Goal: Task Accomplishment & Management: Use online tool/utility

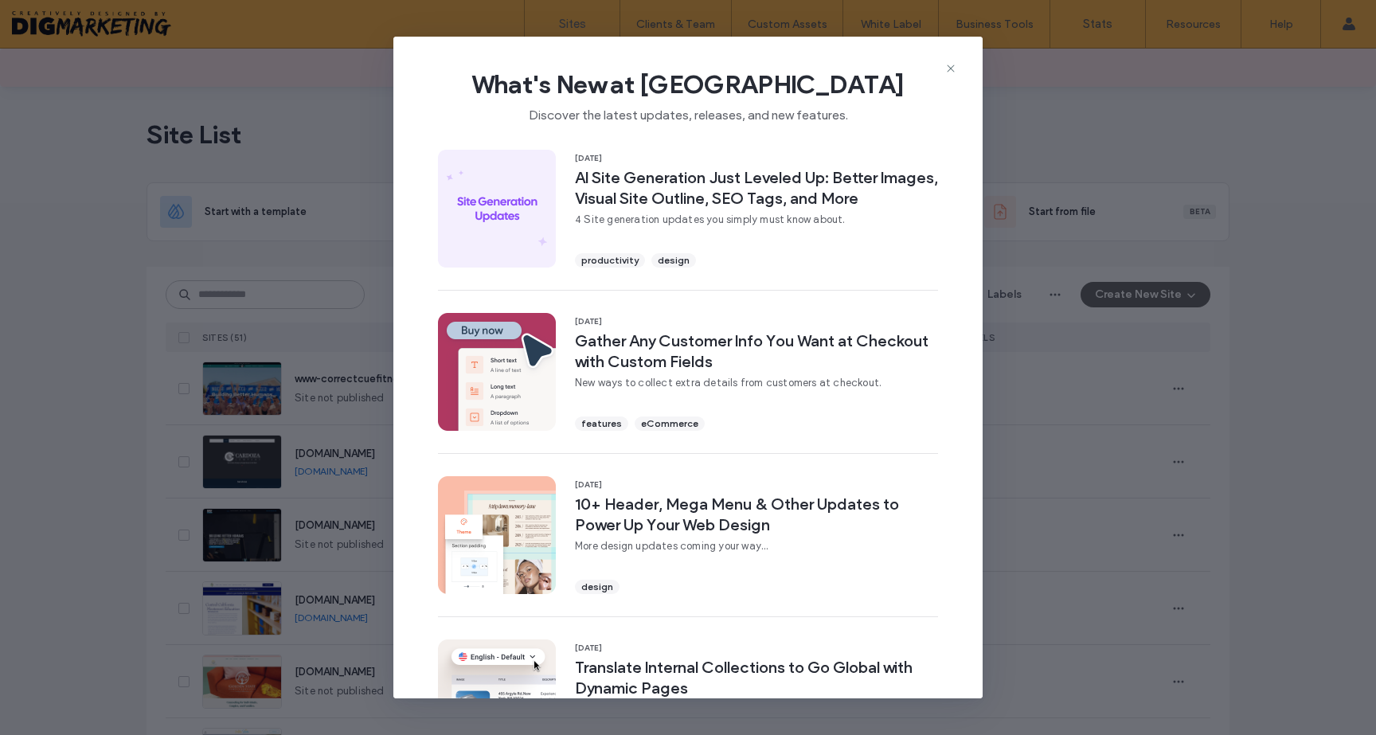
click at [946, 71] on icon at bounding box center [950, 68] width 13 height 13
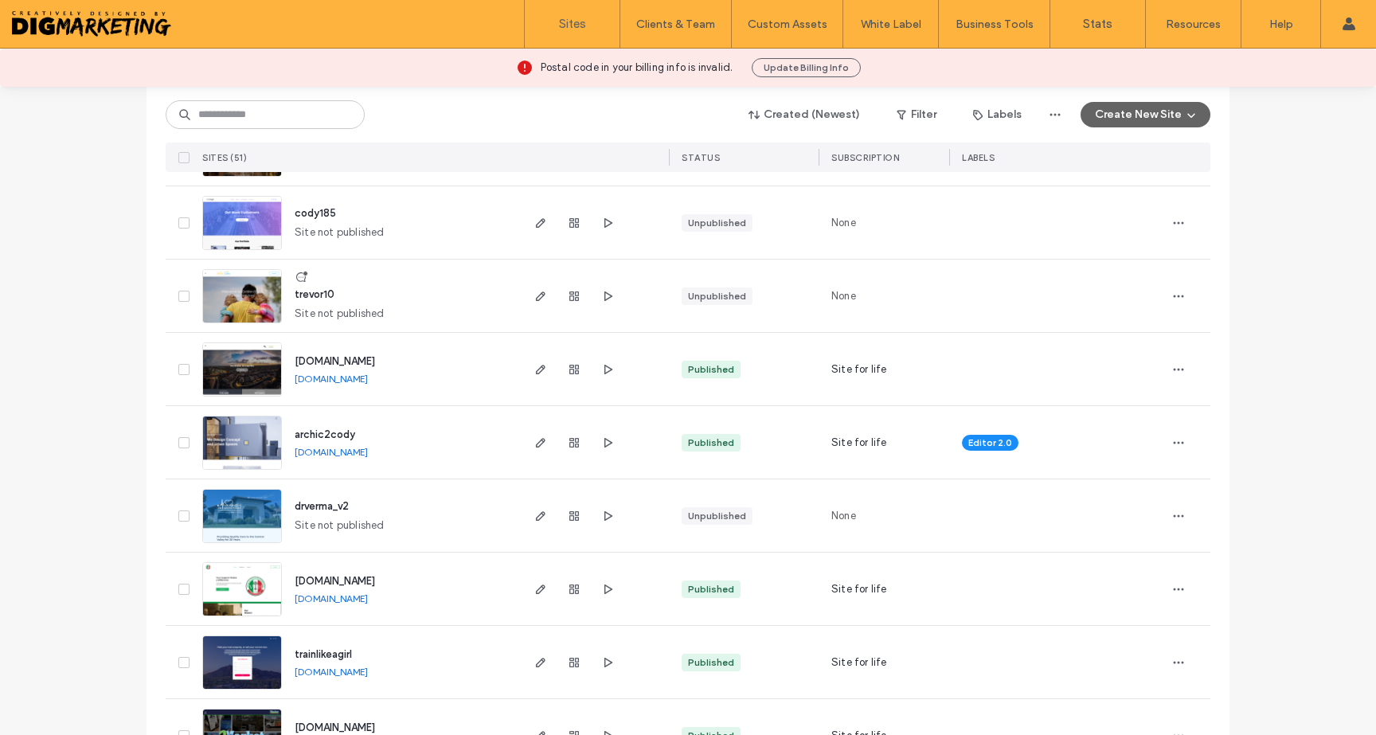
scroll to position [901, 0]
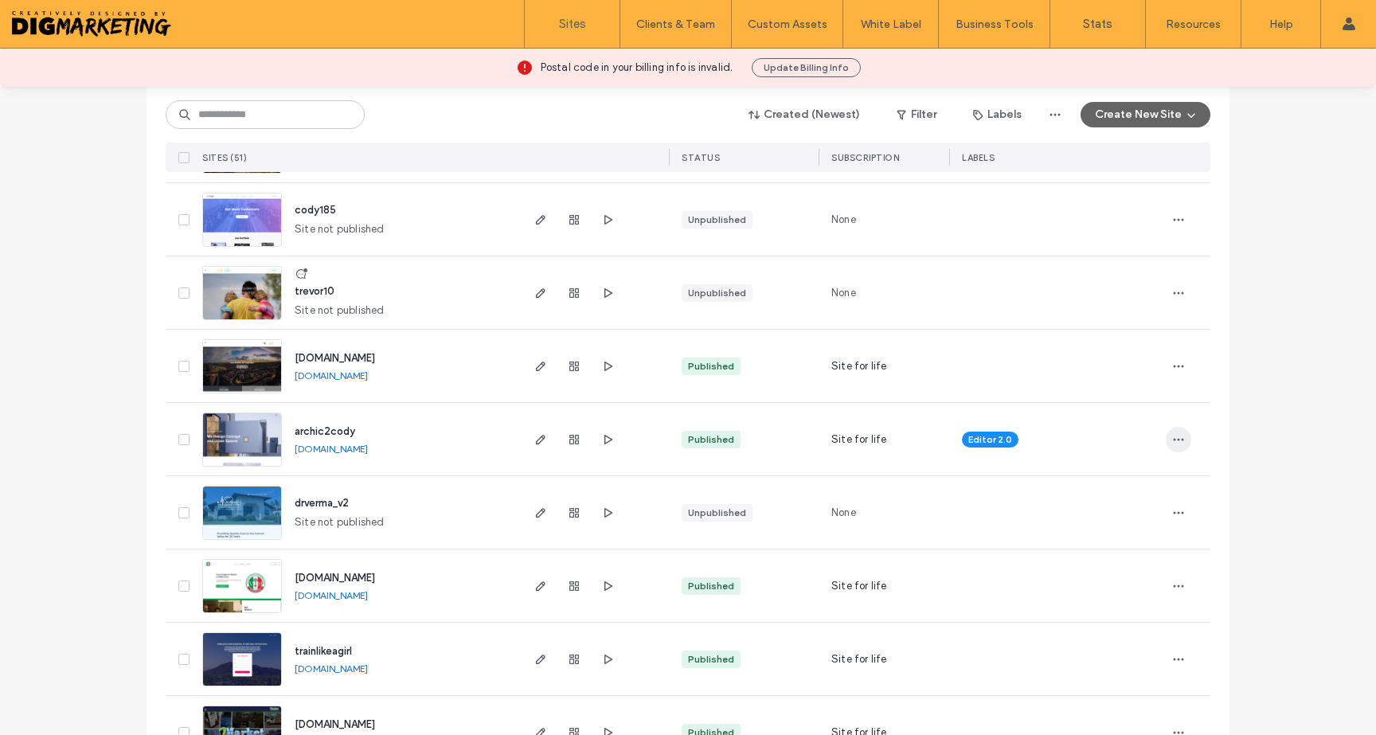
click at [1166, 444] on span "button" at bounding box center [1178, 439] width 25 height 25
click at [1081, 601] on span "Reset Site" at bounding box center [1098, 602] width 51 height 16
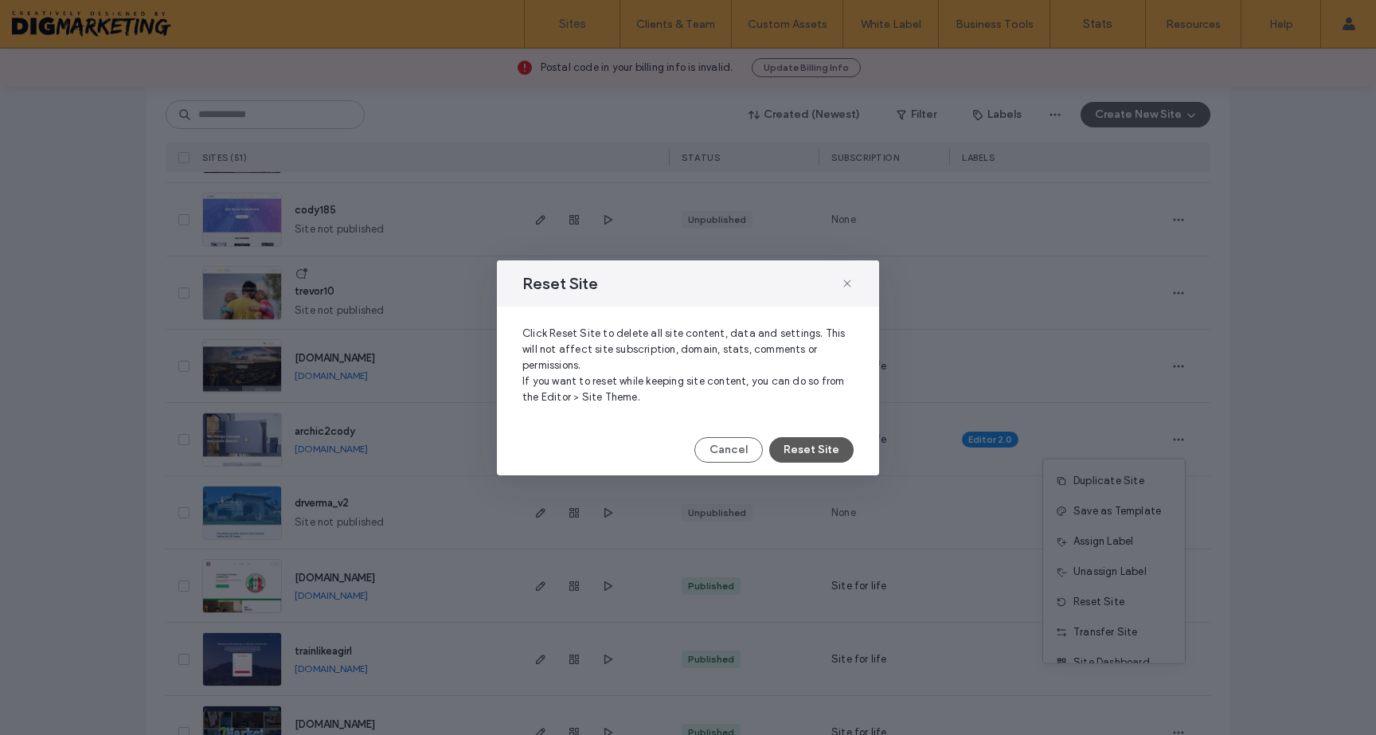
click at [824, 438] on button "Reset Site" at bounding box center [811, 449] width 84 height 25
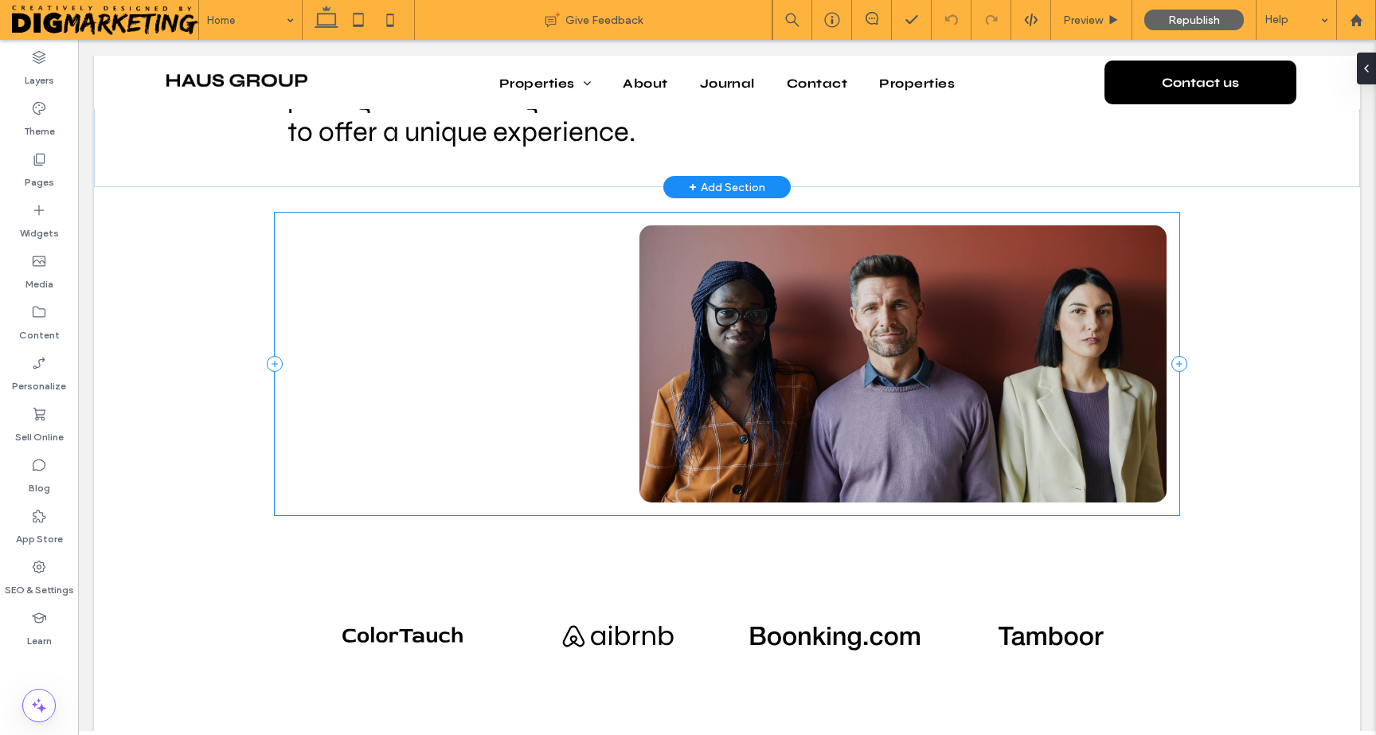
scroll to position [2493, 0]
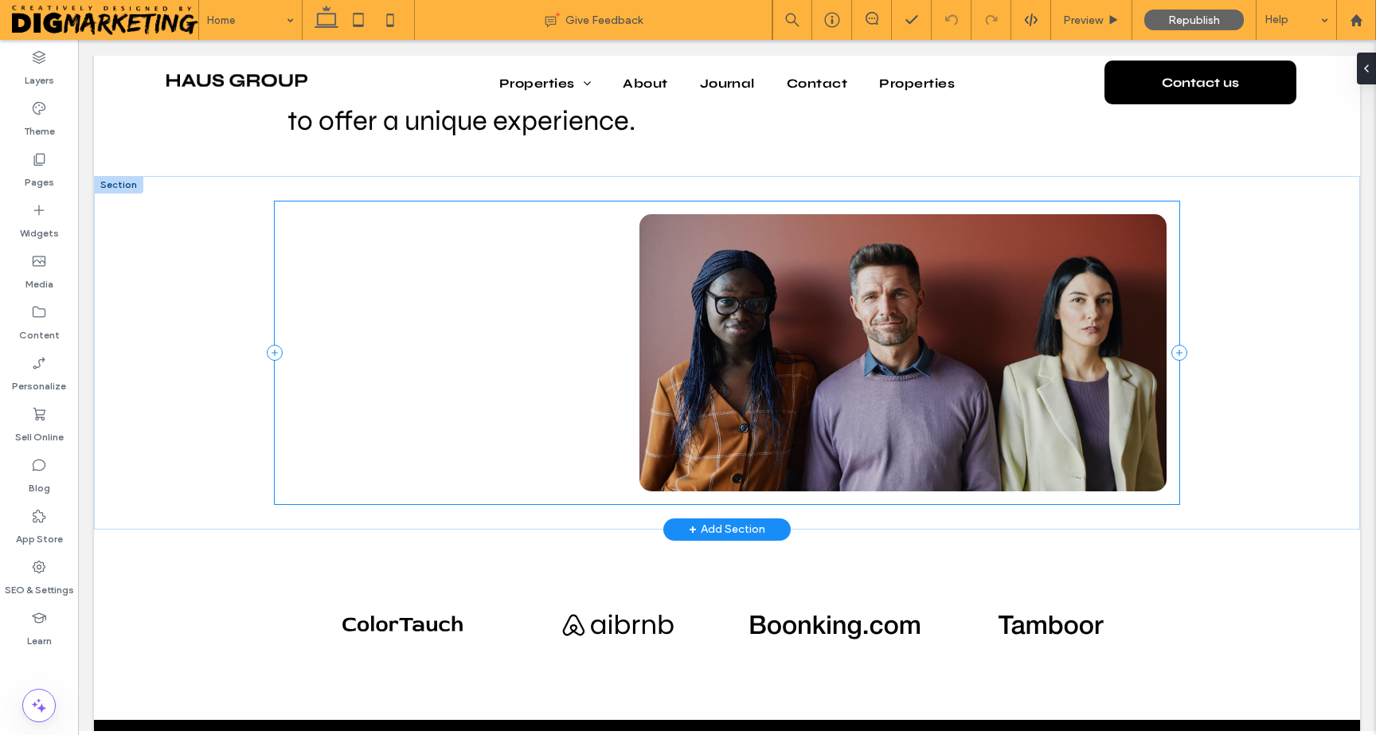
click at [428, 343] on div at bounding box center [727, 352] width 904 height 303
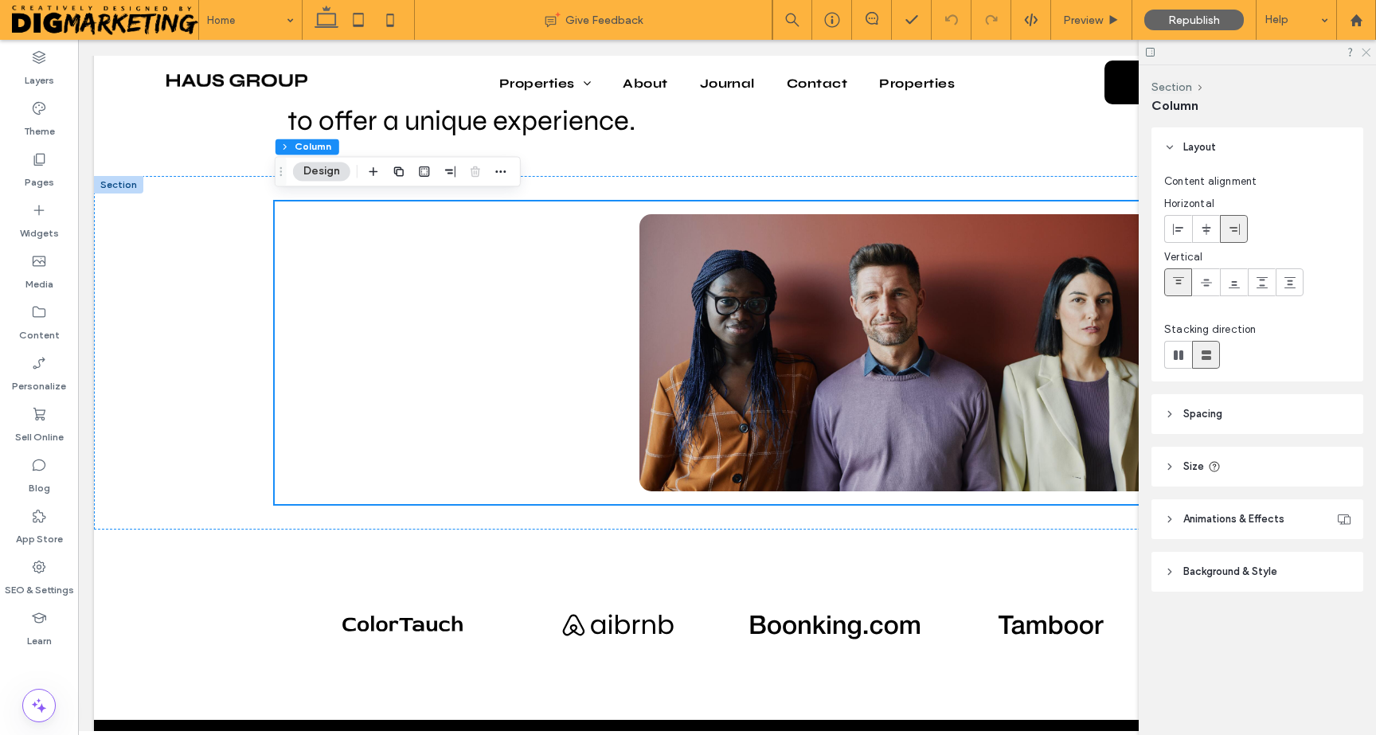
click at [1367, 55] on icon at bounding box center [1365, 51] width 10 height 10
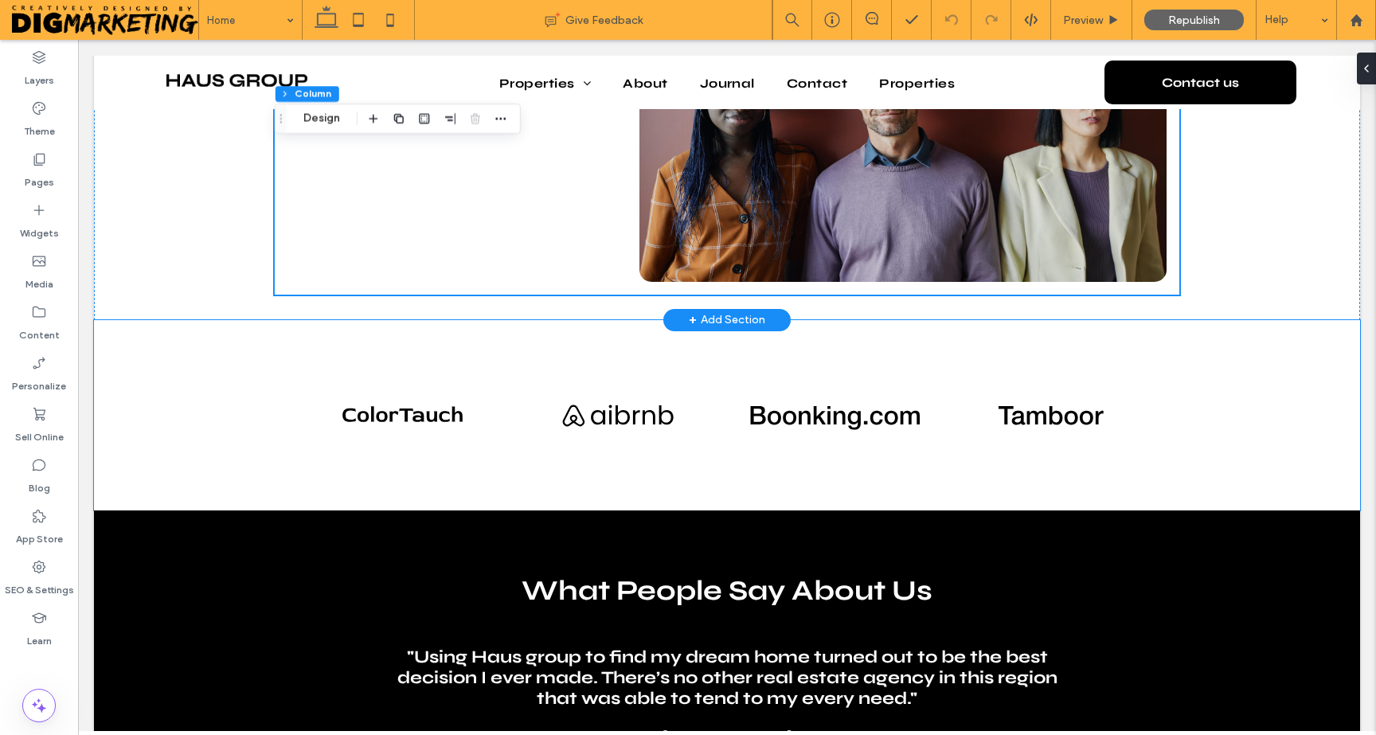
scroll to position [2783, 0]
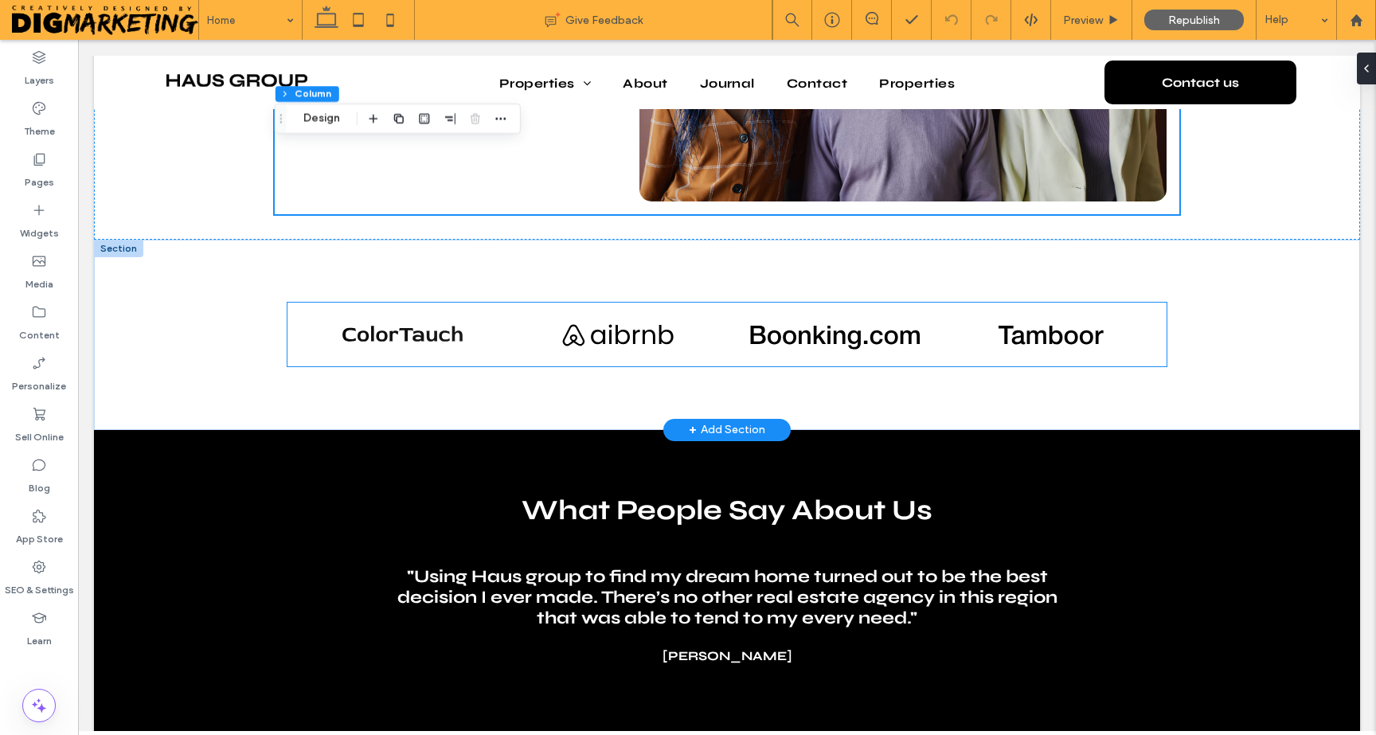
click at [450, 347] on li "Button" at bounding box center [403, 334] width 216 height 48
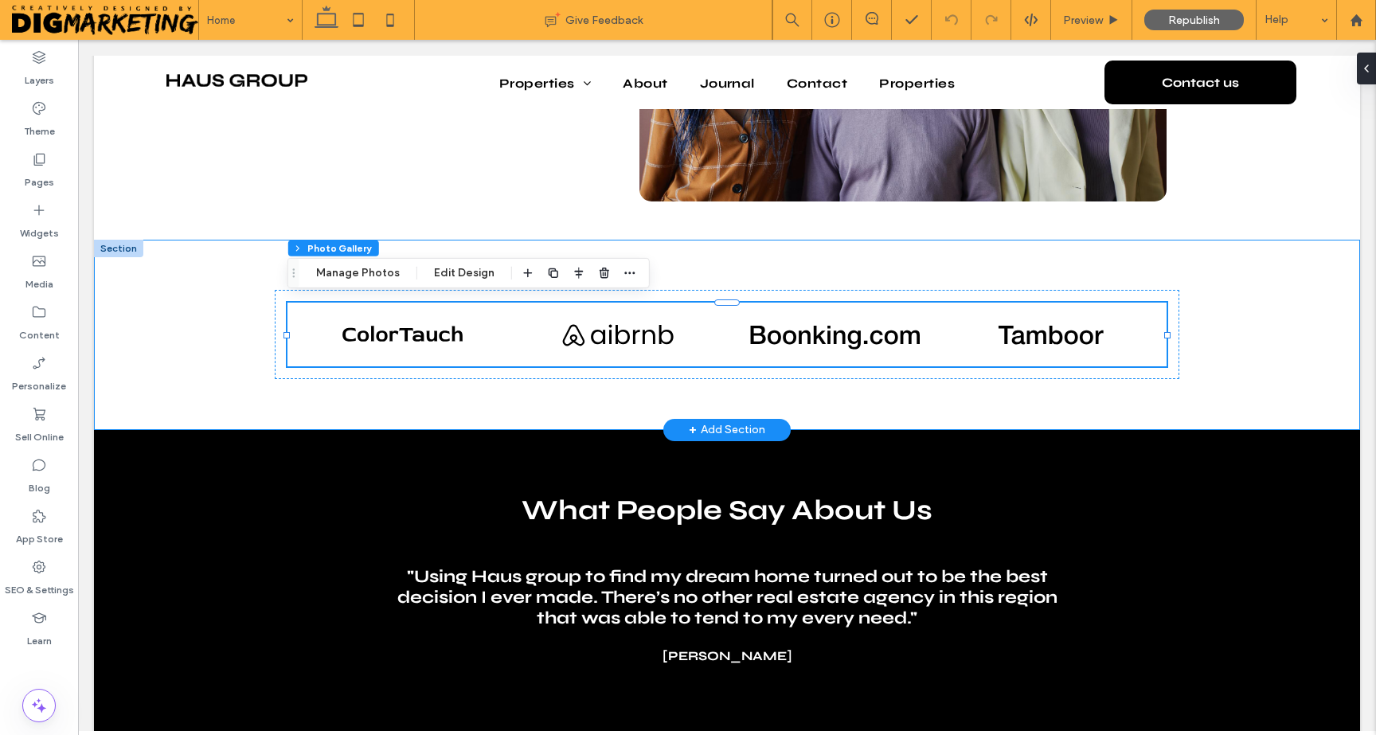
click at [941, 387] on div "Button Button Button Button" at bounding box center [726, 335] width 955 height 190
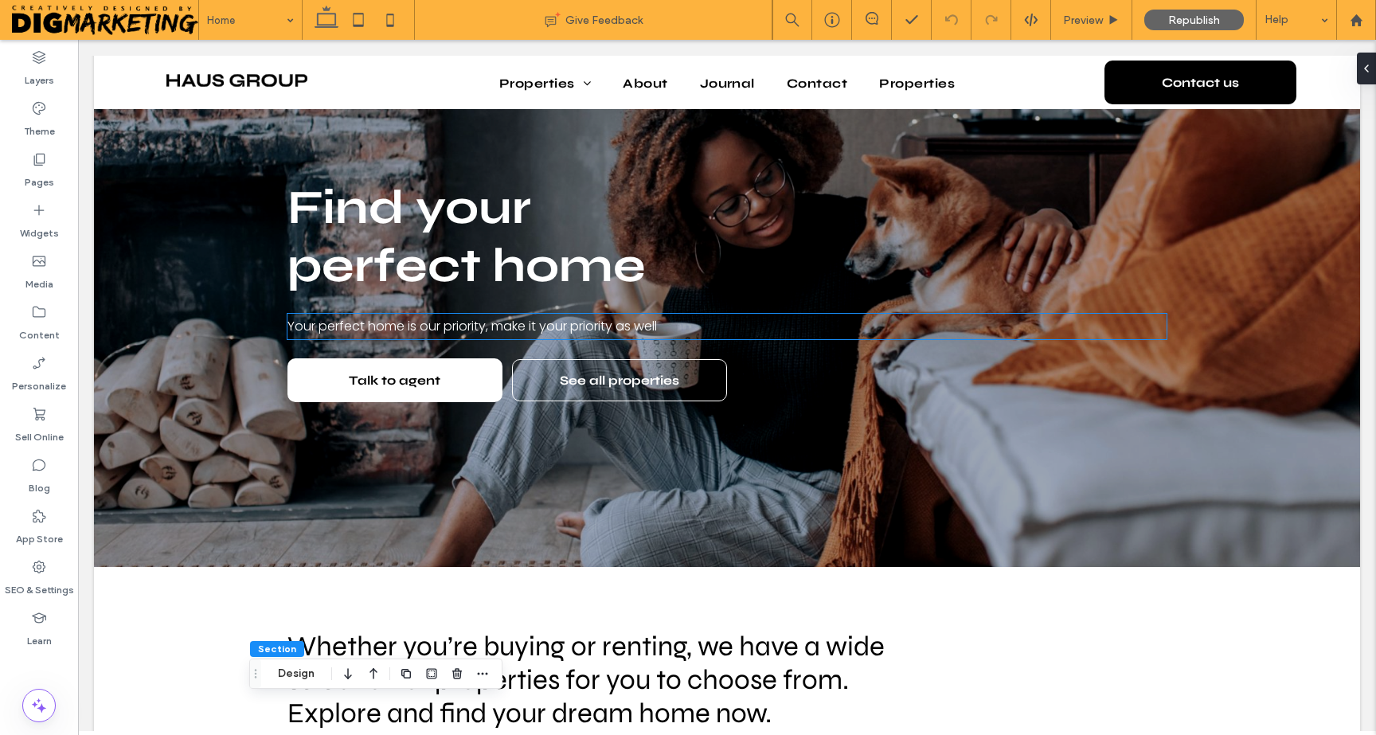
scroll to position [0, 0]
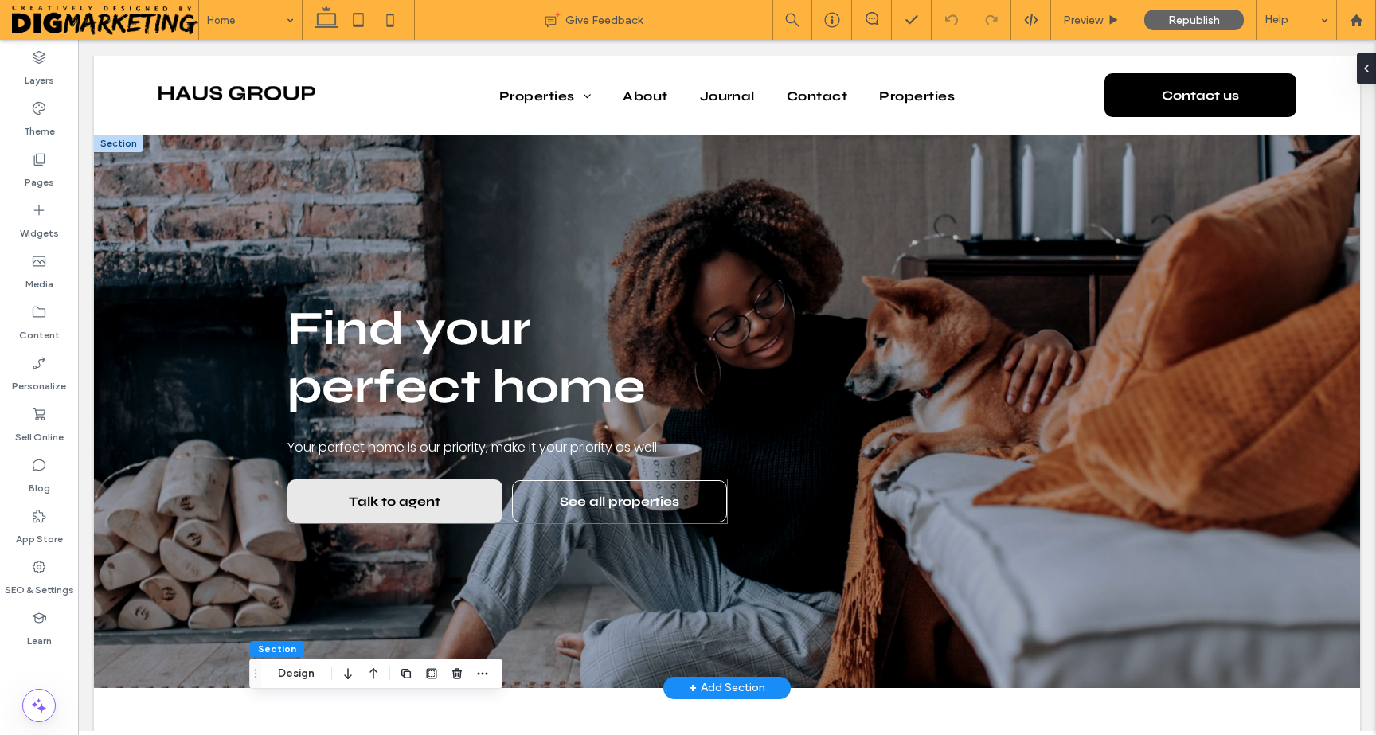
click at [301, 486] on link "Talk to agent" at bounding box center [394, 501] width 215 height 44
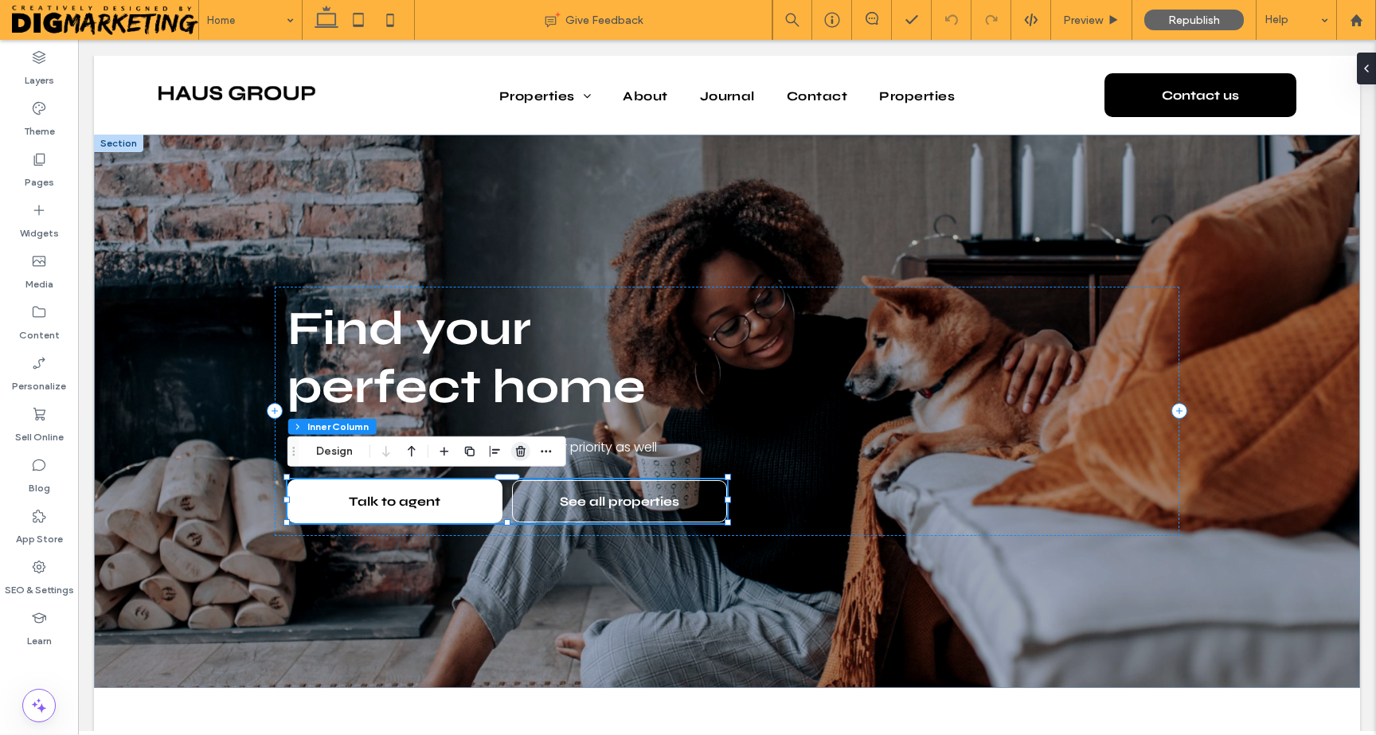
click at [513, 449] on span "button" at bounding box center [520, 451] width 19 height 19
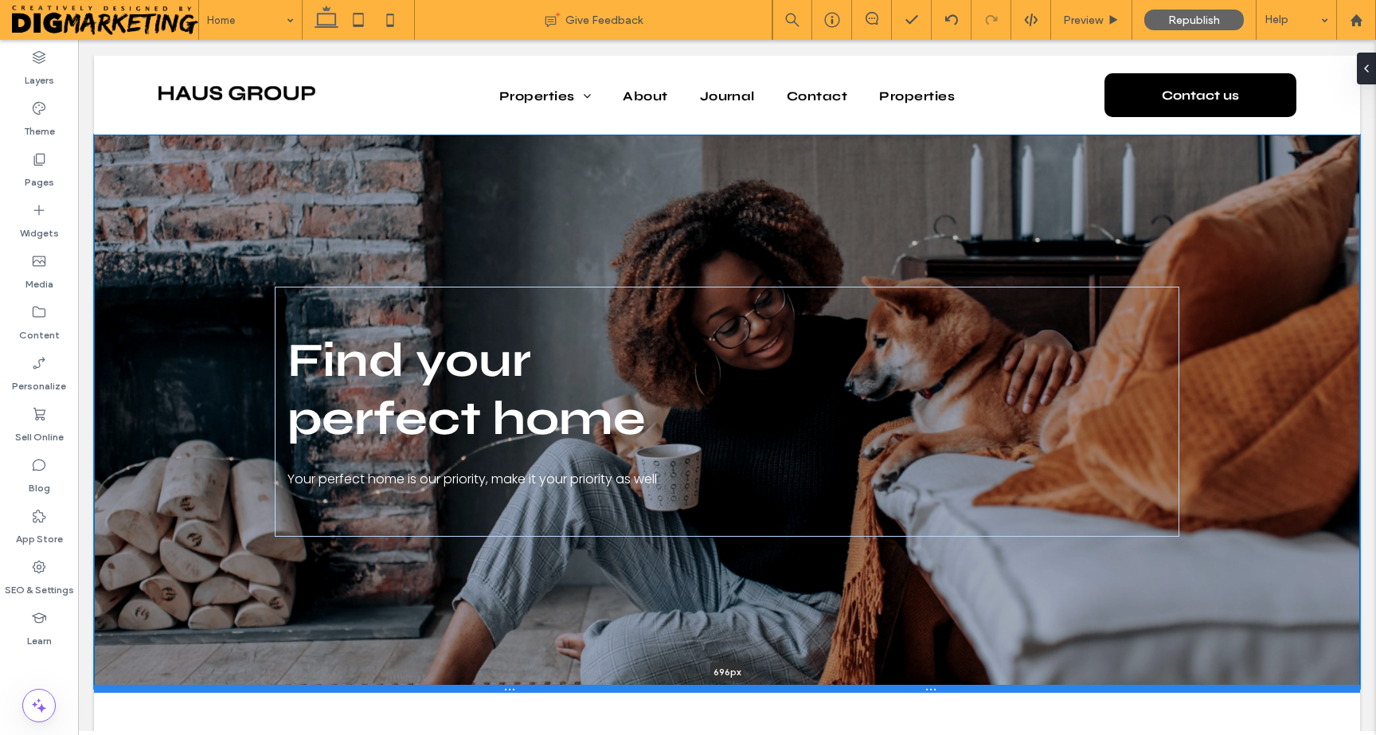
drag, startPoint x: 321, startPoint y: 620, endPoint x: 322, endPoint y: 689, distance: 69.3
click at [322, 689] on div at bounding box center [727, 689] width 1266 height 8
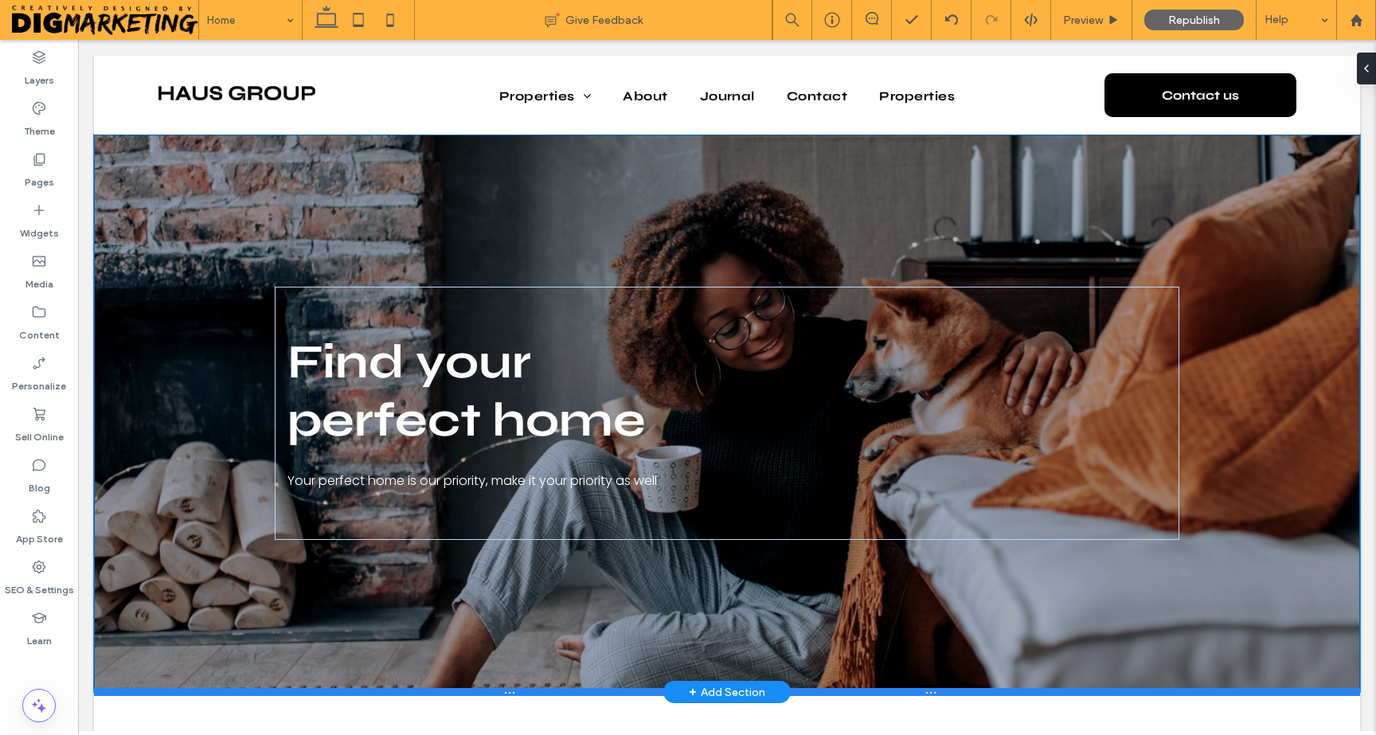
type input "***"
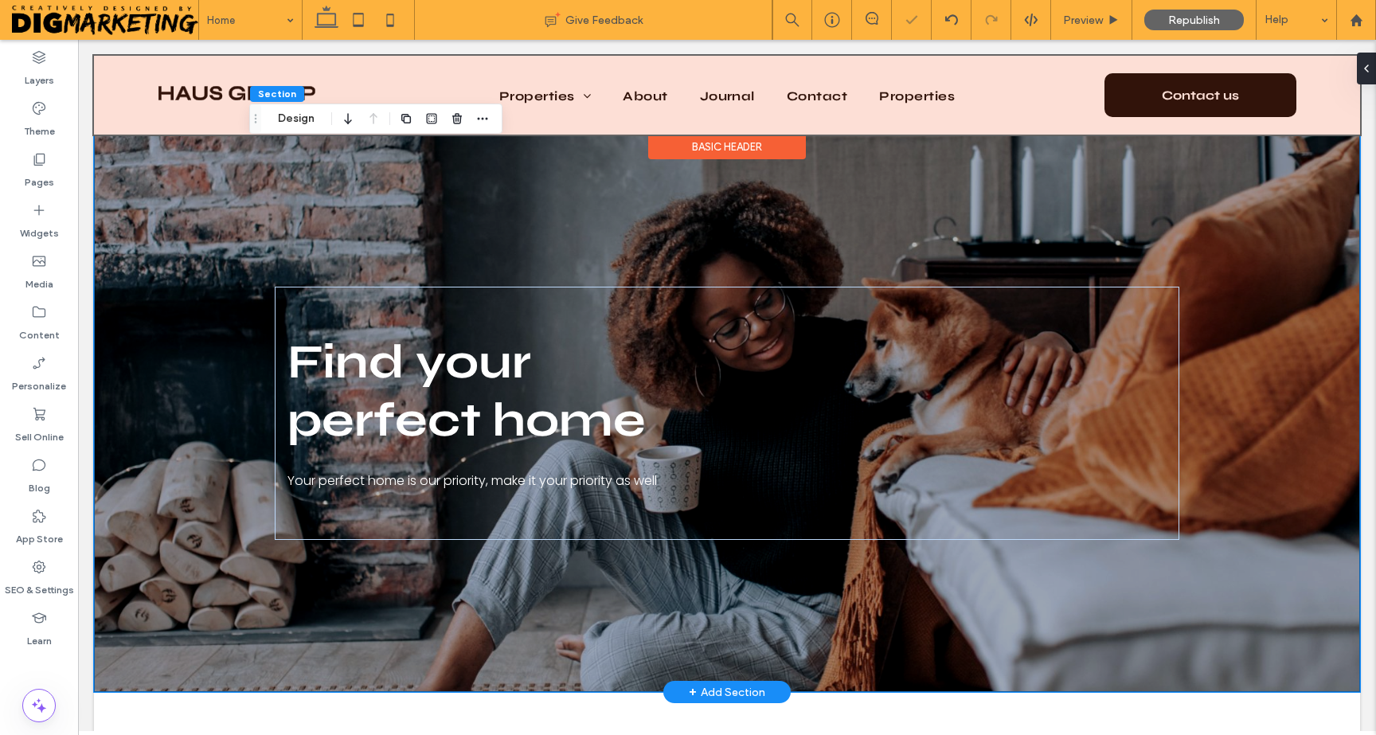
click at [562, 122] on div at bounding box center [727, 95] width 1266 height 79
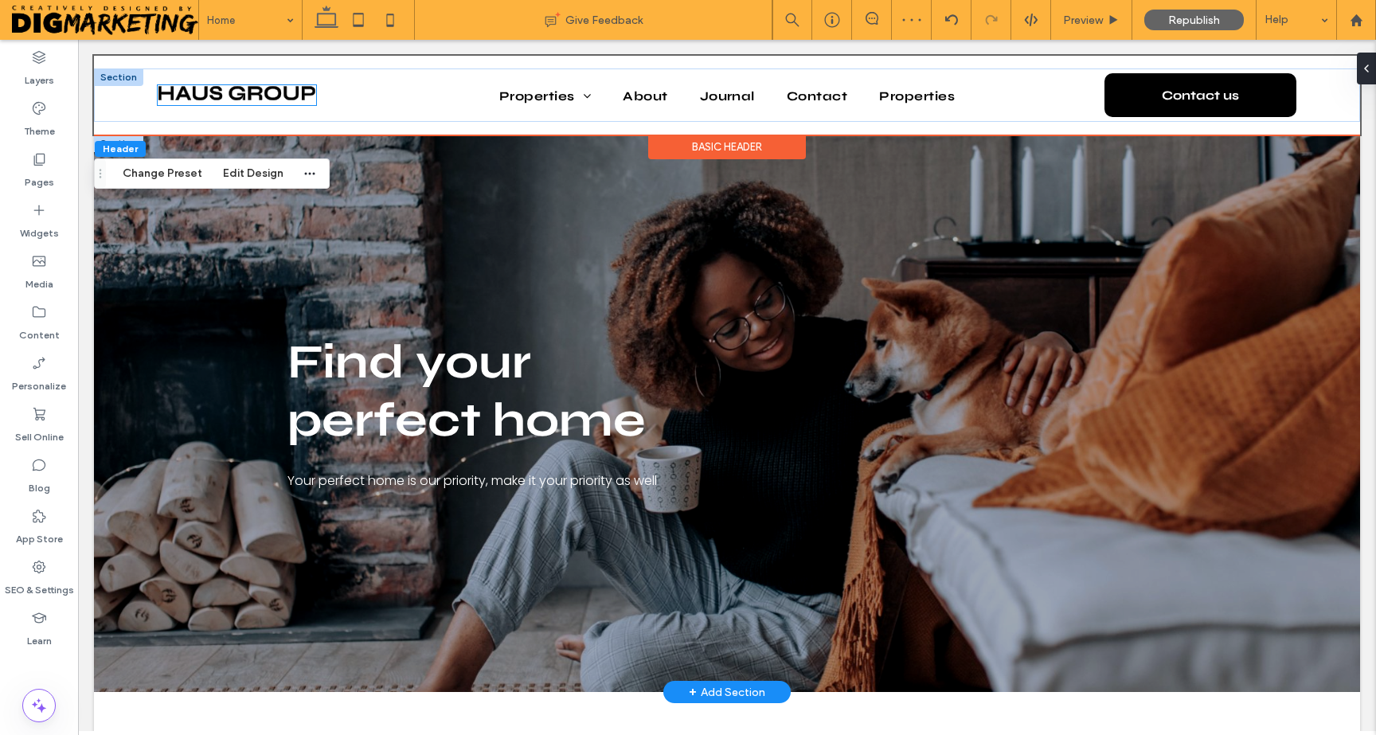
click at [268, 100] on img at bounding box center [237, 93] width 158 height 16
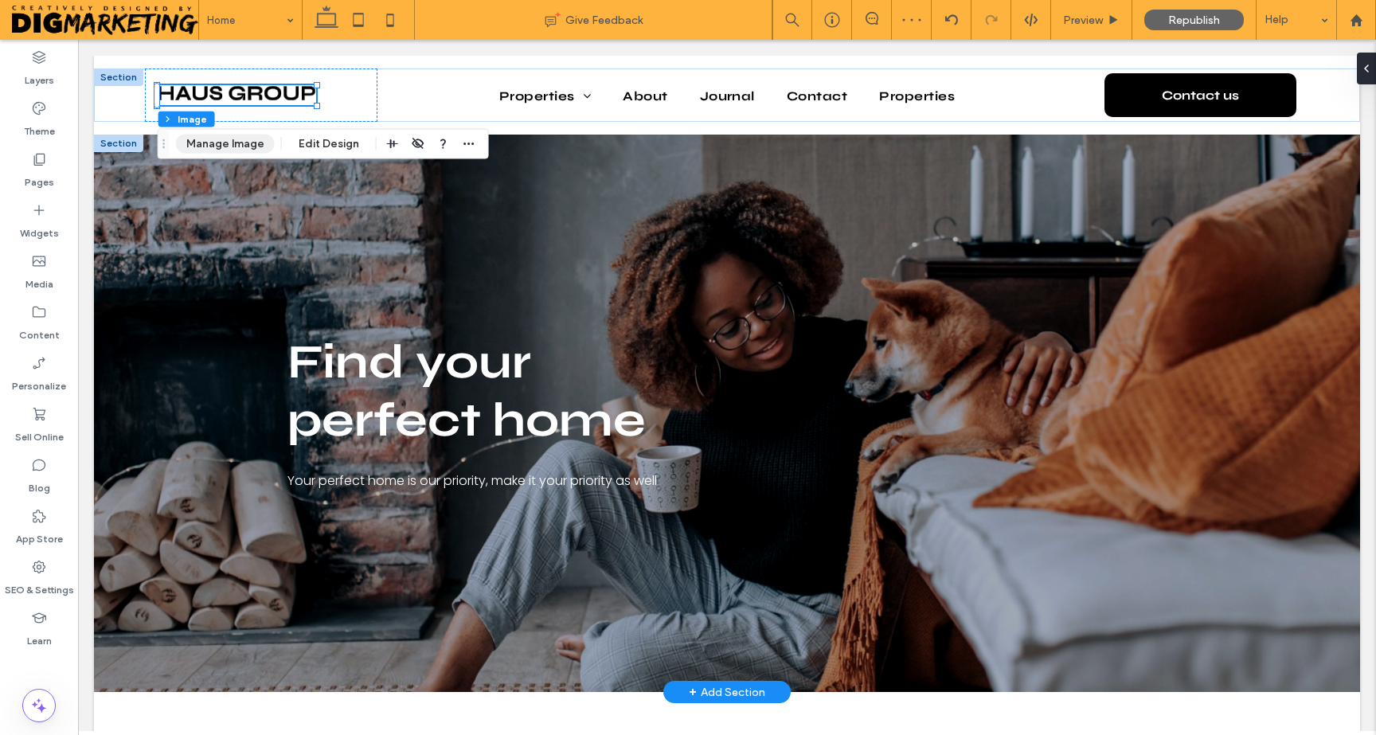
click at [227, 145] on button "Manage Image" at bounding box center [225, 144] width 99 height 19
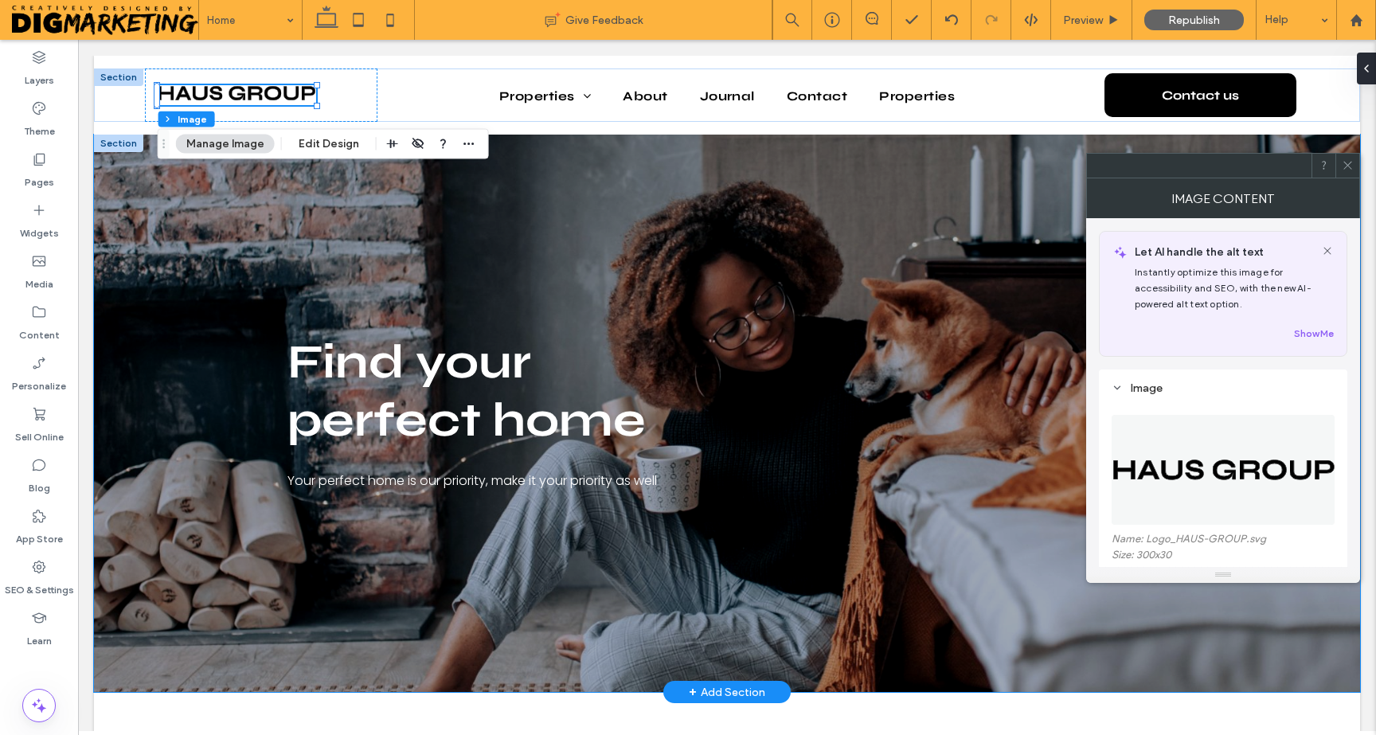
click at [408, 211] on div "Find your perfect home Your perfect home is our priority, make it your priority…" at bounding box center [726, 413] width 955 height 557
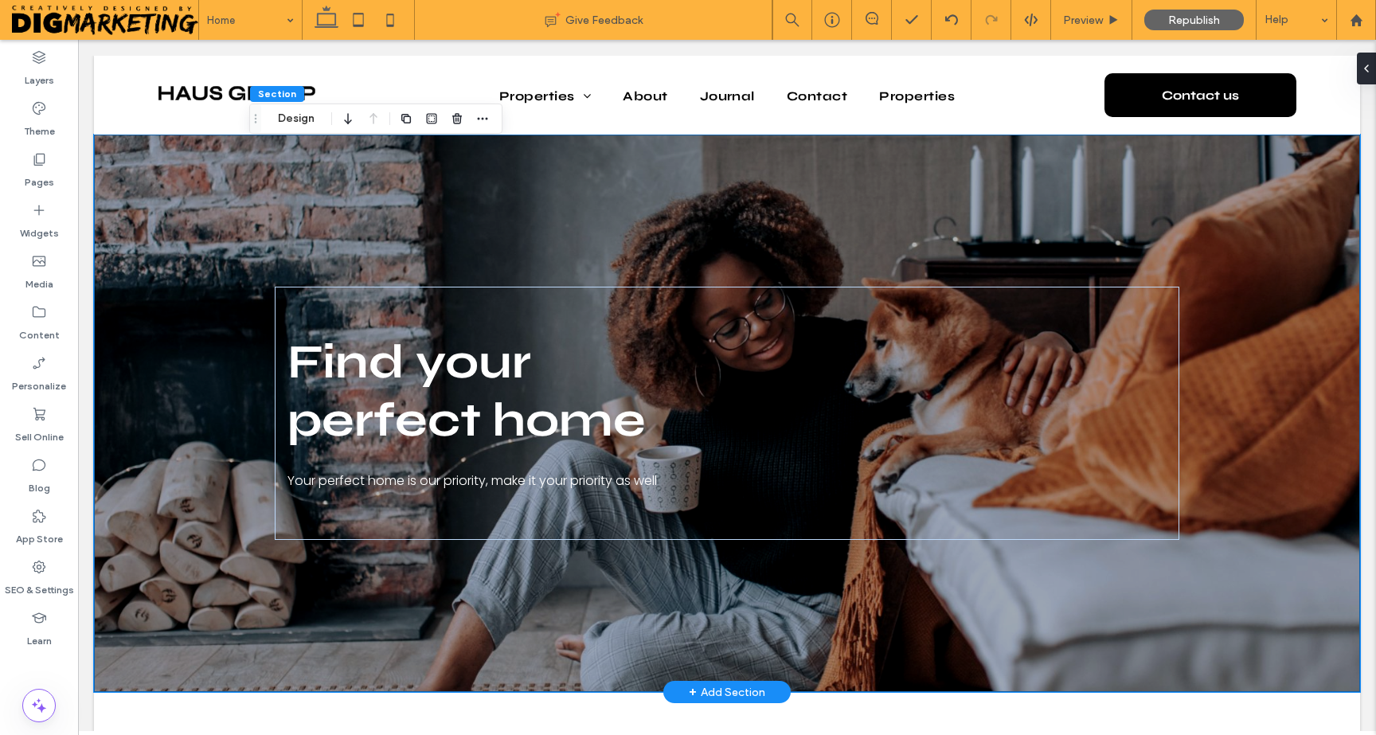
click at [527, 221] on div "Find your perfect home Your perfect home is our priority, make it your priority…" at bounding box center [726, 413] width 955 height 557
click at [643, 218] on div "Find your perfect home Your perfect home is our priority, make it your priority…" at bounding box center [726, 413] width 955 height 557
click at [308, 126] on button "Design" at bounding box center [296, 118] width 57 height 19
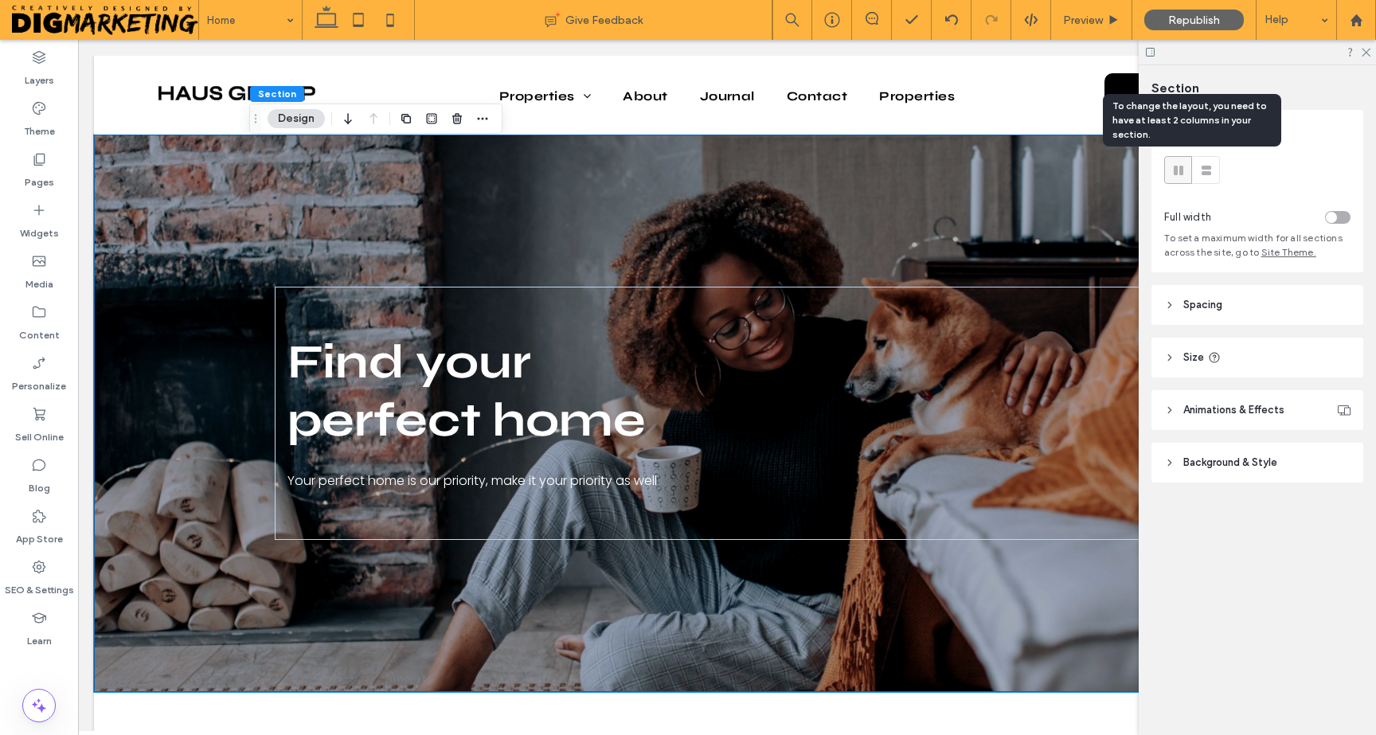
click at [1175, 169] on use at bounding box center [1179, 171] width 10 height 10
click at [1178, 360] on header "Size" at bounding box center [1257, 358] width 212 height 40
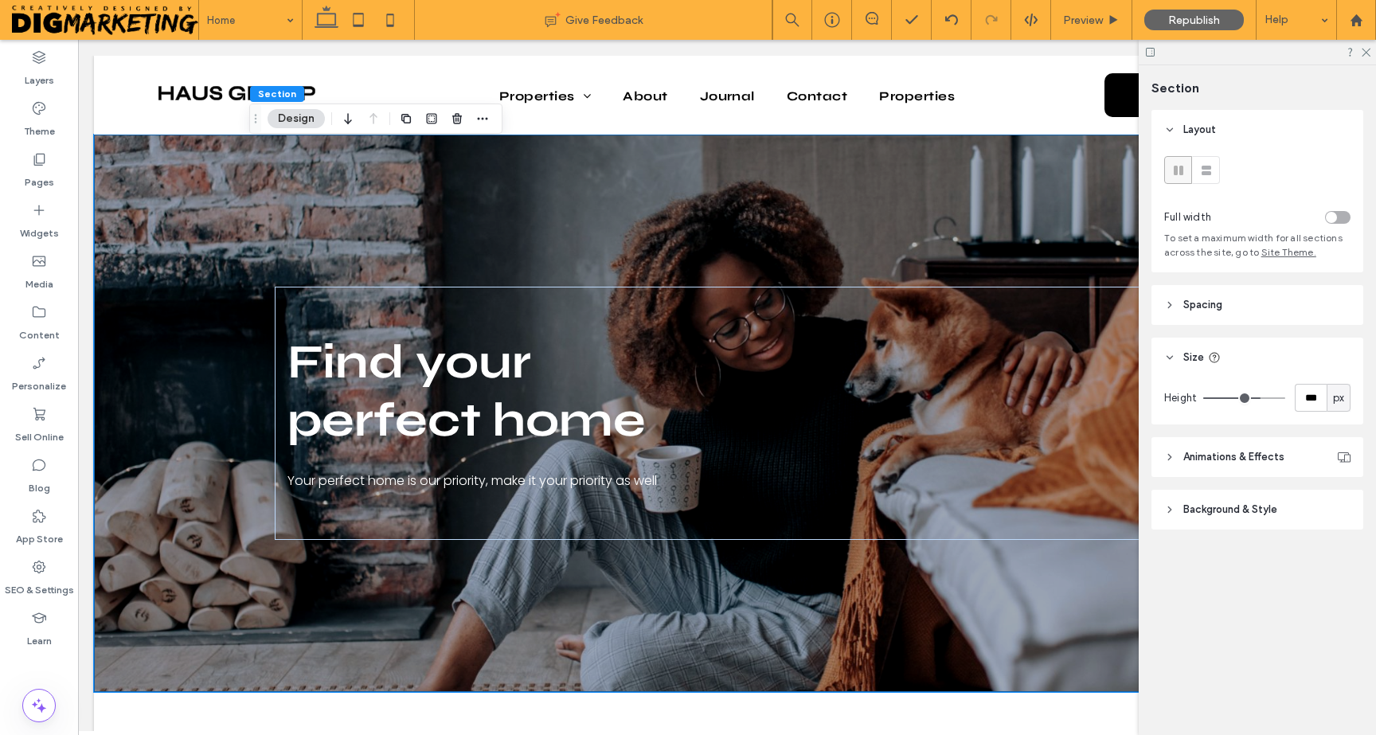
click at [1178, 360] on header "Size" at bounding box center [1257, 358] width 212 height 40
click at [1365, 54] on icon at bounding box center [1365, 51] width 10 height 10
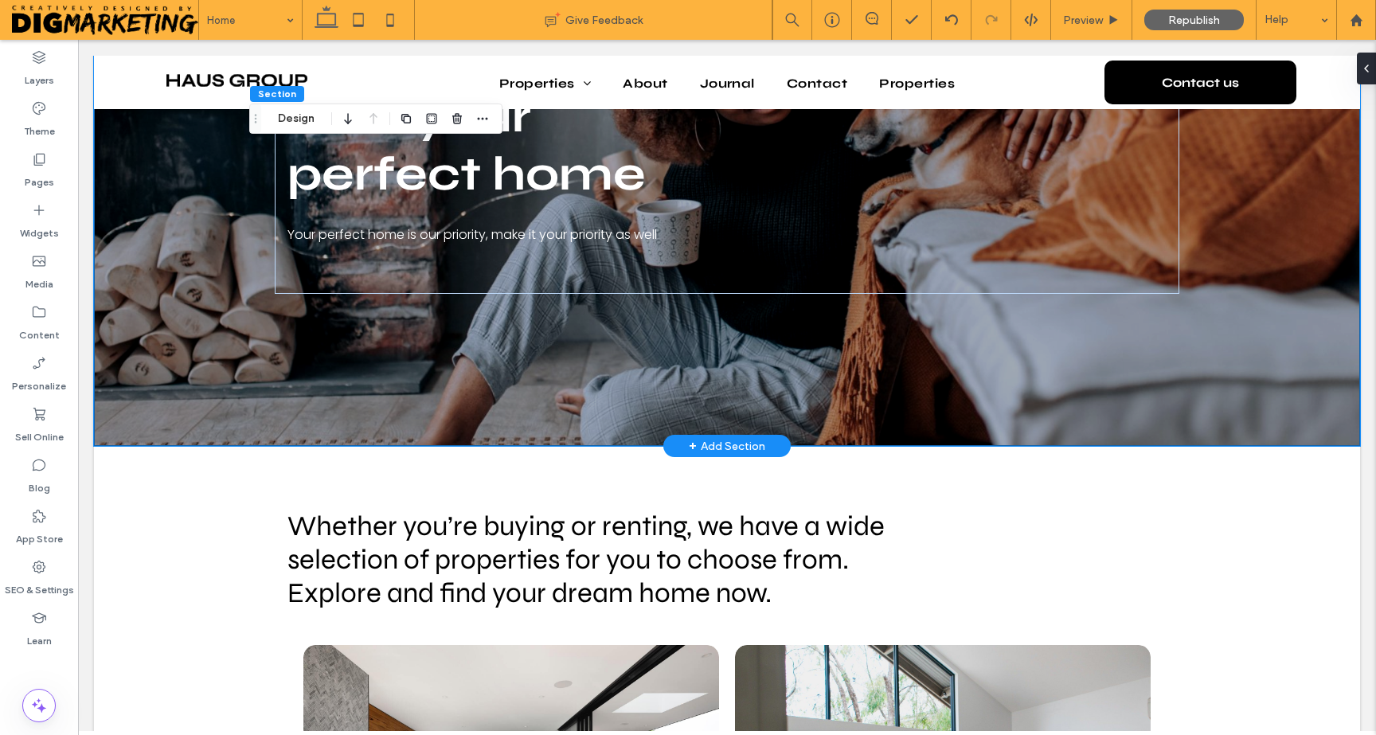
scroll to position [221, 0]
click at [120, 453] on div at bounding box center [118, 455] width 49 height 18
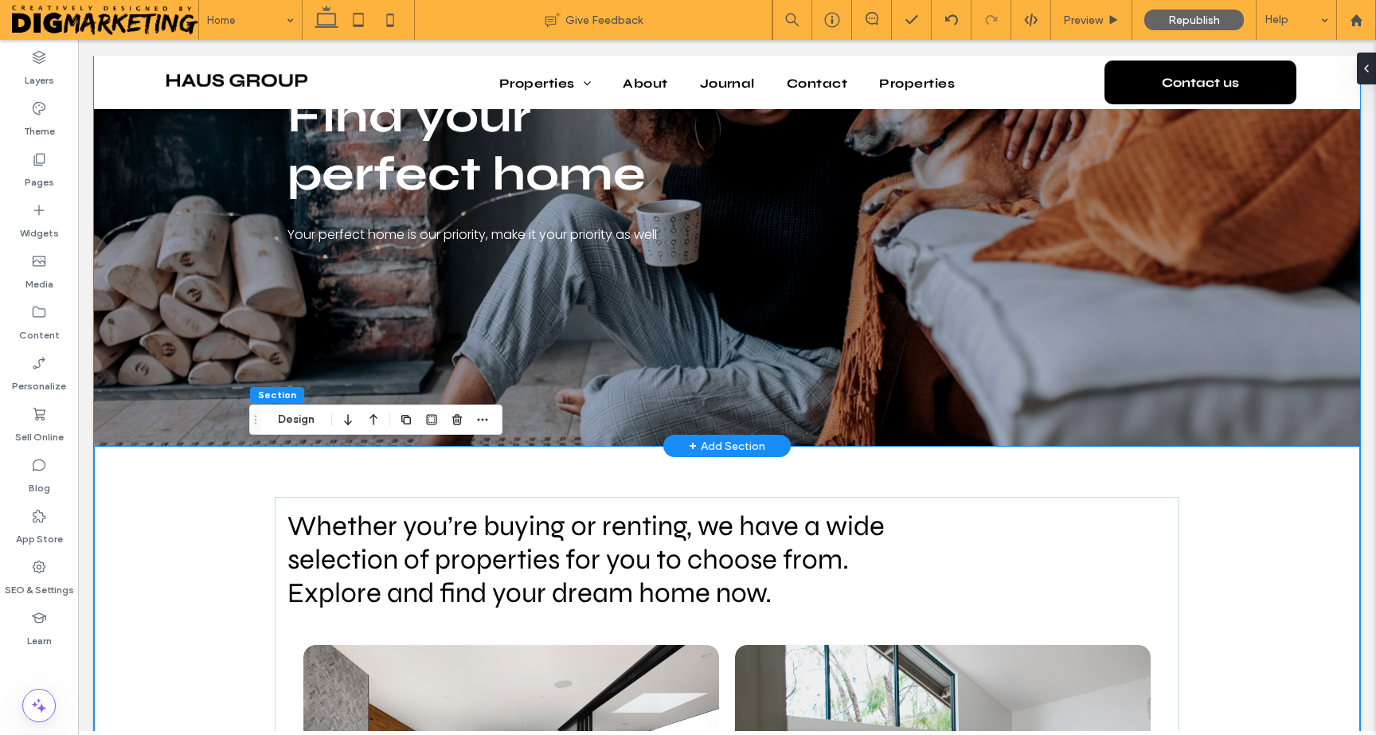
click at [137, 295] on div "Find your perfect home Your perfect home is our priority, make it your priority…" at bounding box center [727, 167] width 1266 height 557
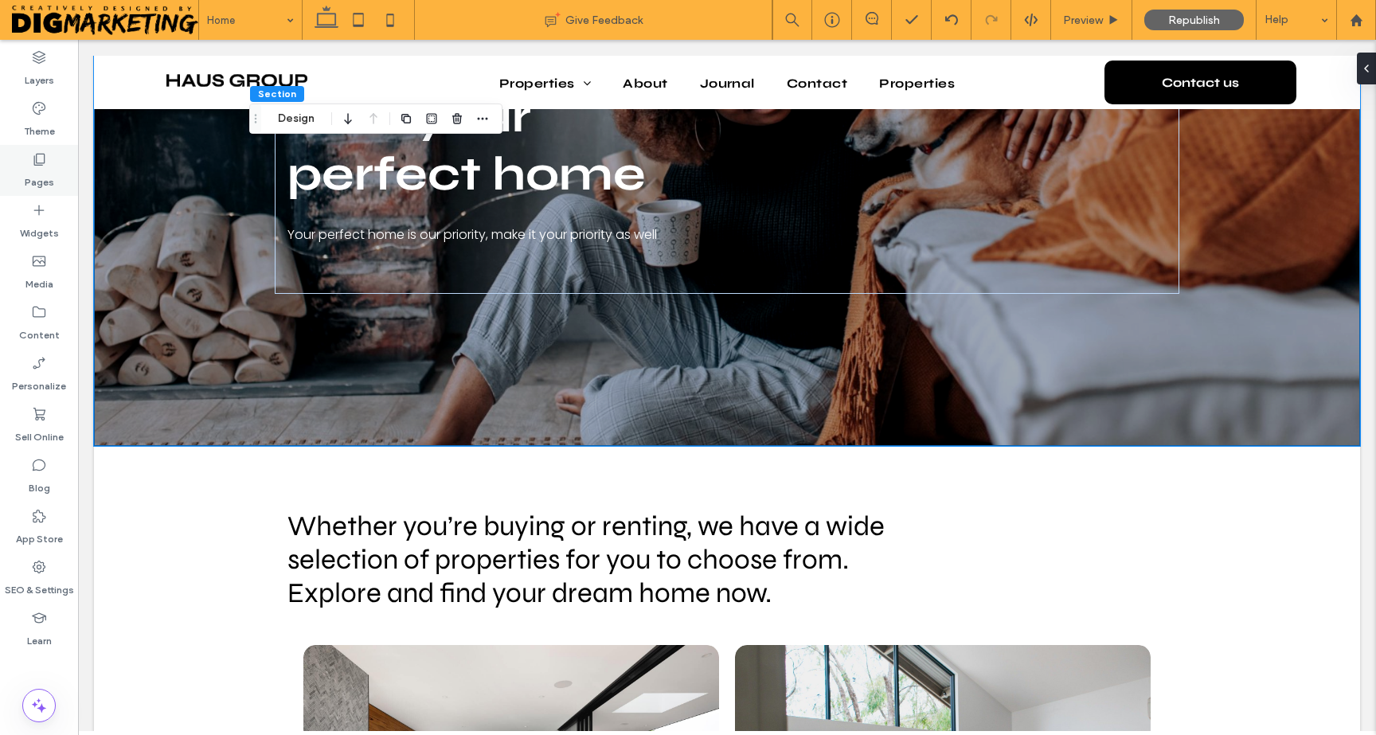
click at [30, 163] on div "Pages" at bounding box center [39, 170] width 78 height 51
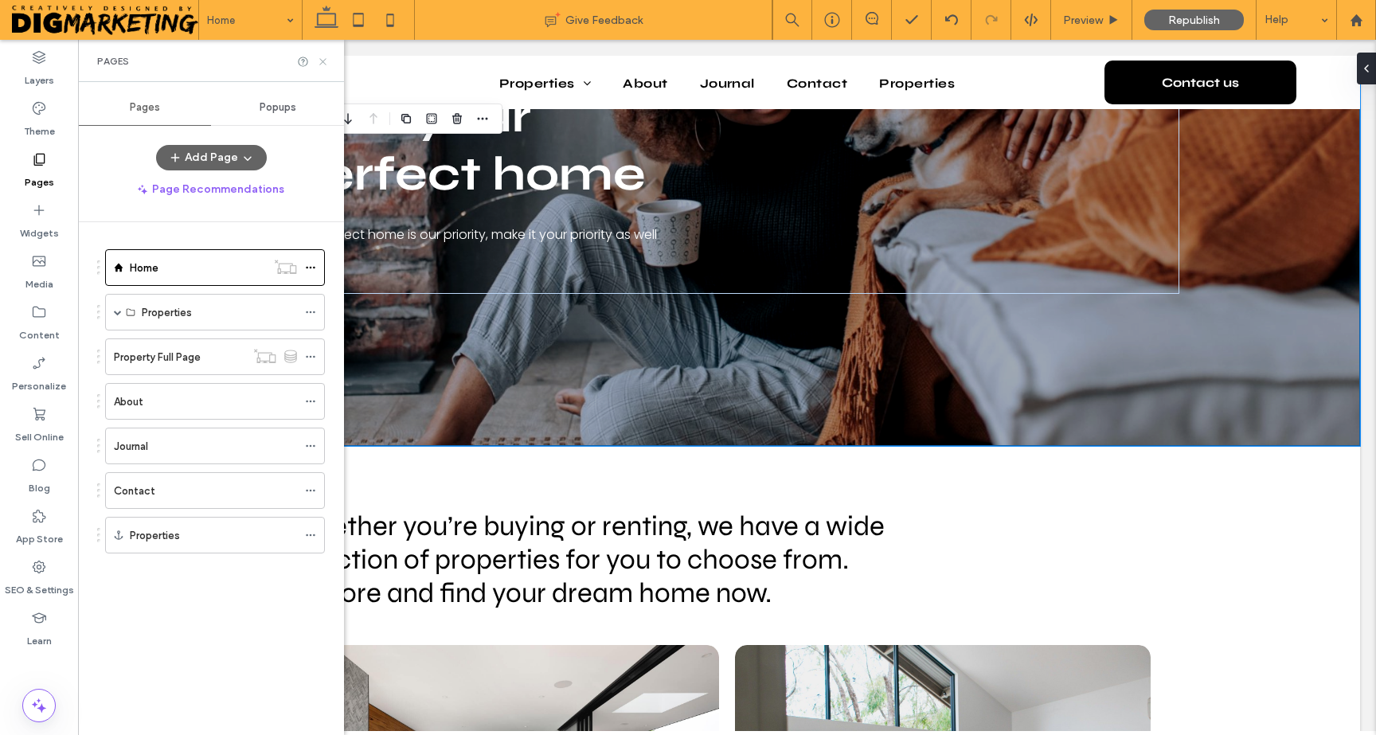
click at [325, 58] on use at bounding box center [322, 61] width 6 height 6
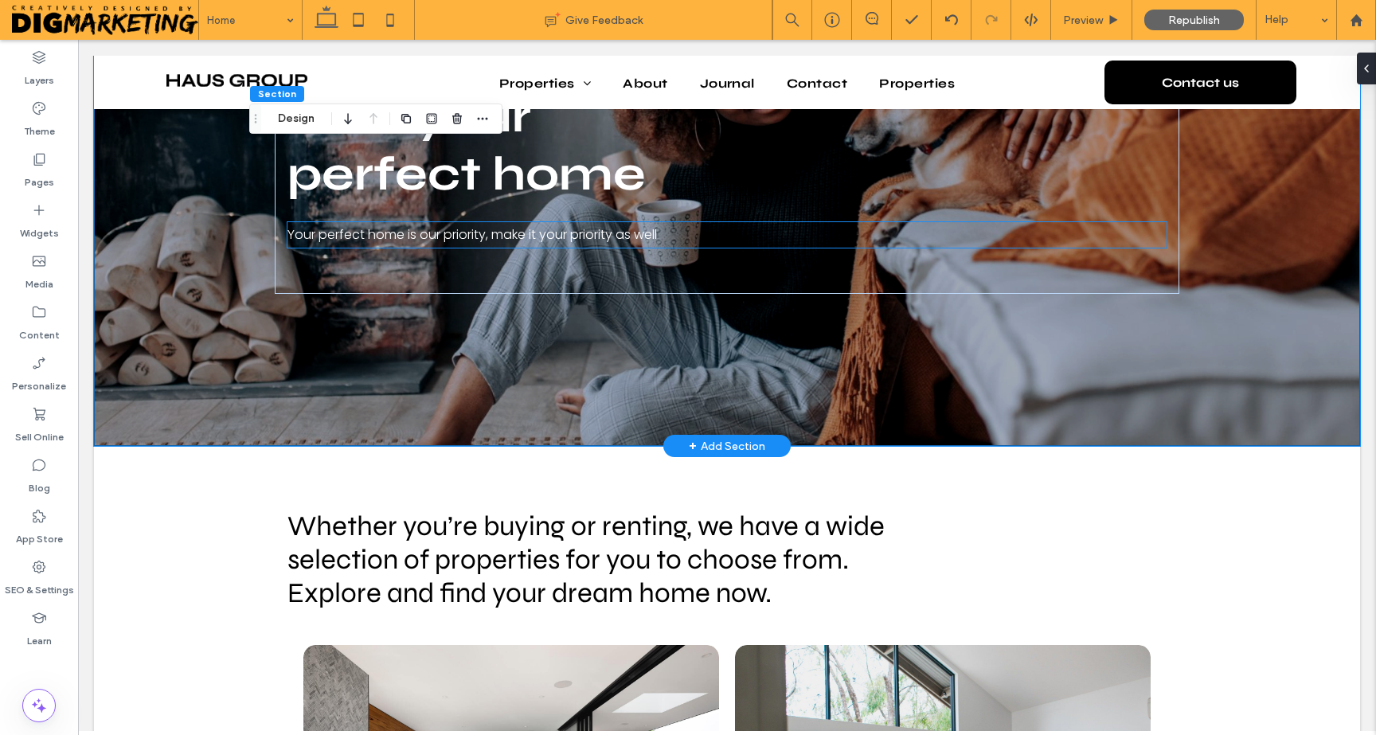
scroll to position [0, 0]
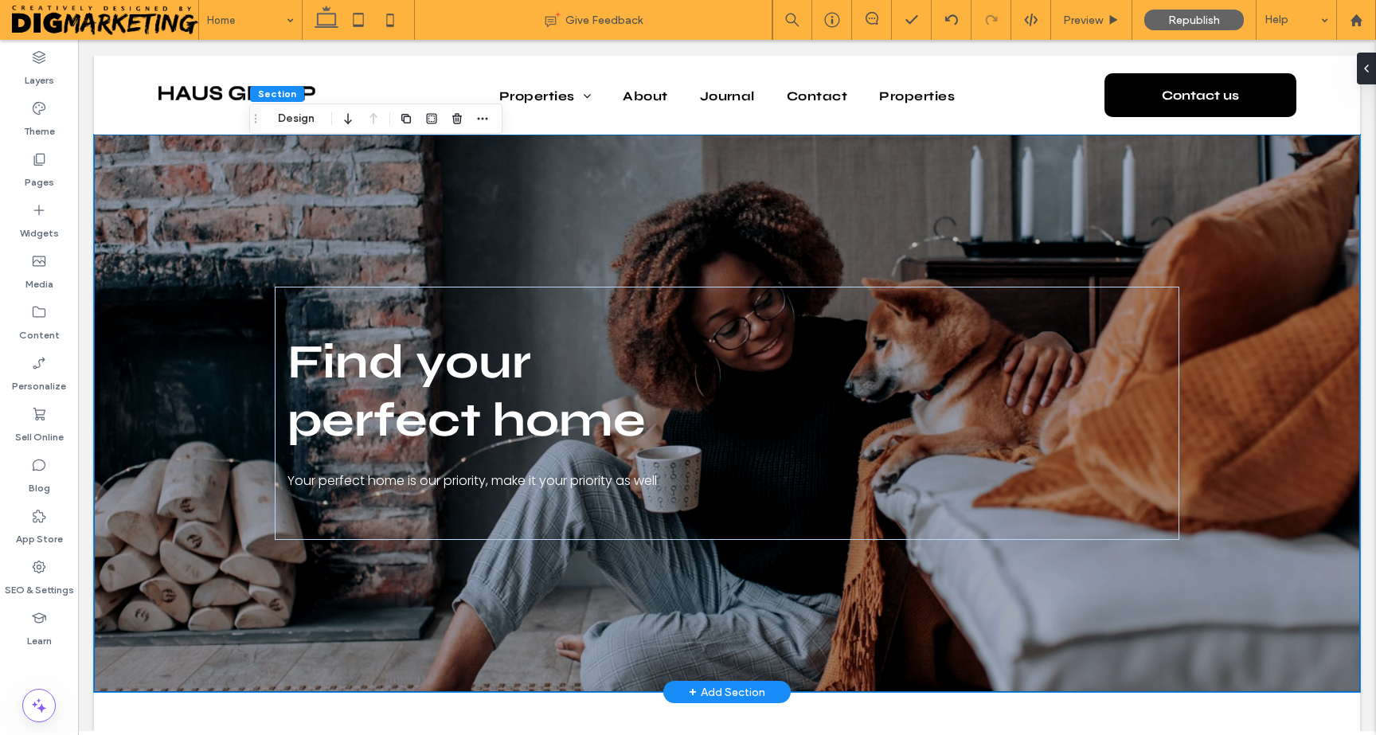
click at [721, 697] on div "+ Add Section" at bounding box center [727, 692] width 76 height 18
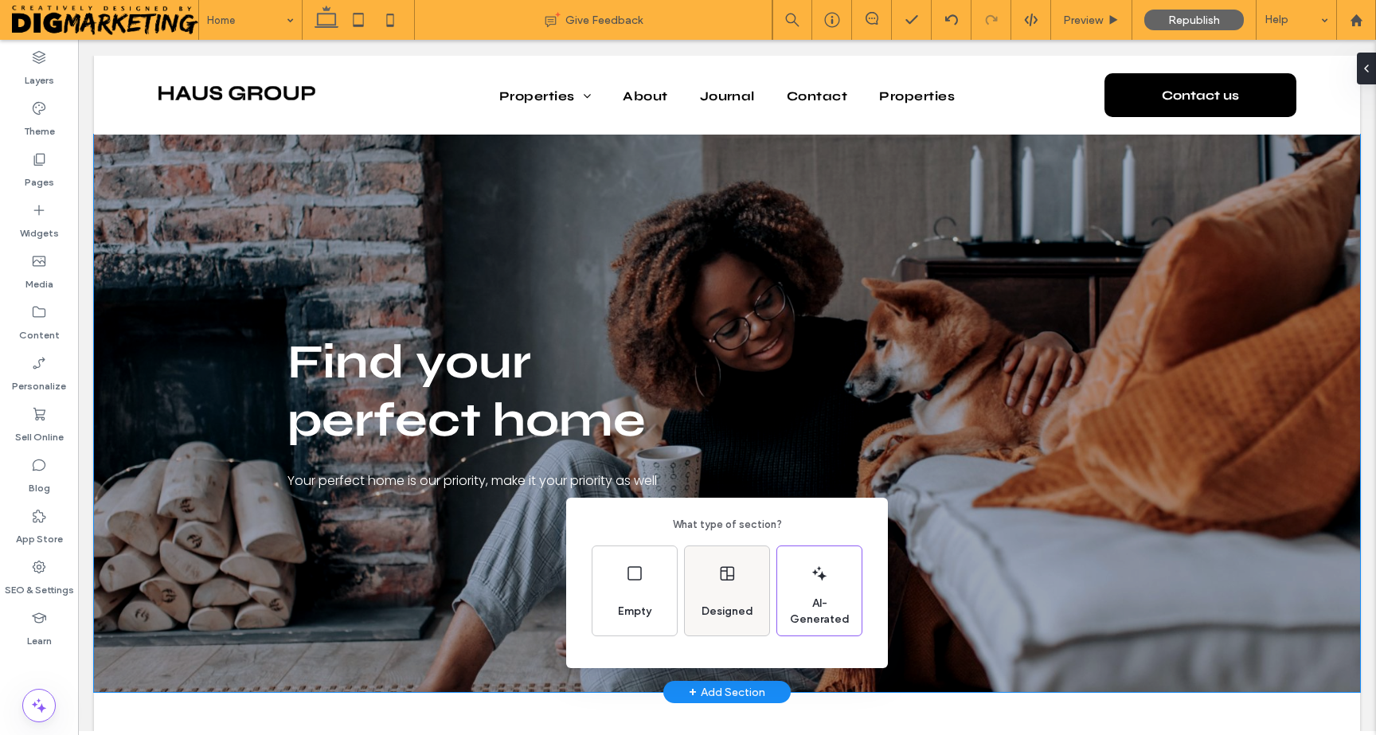
click at [720, 582] on icon at bounding box center [726, 573] width 19 height 19
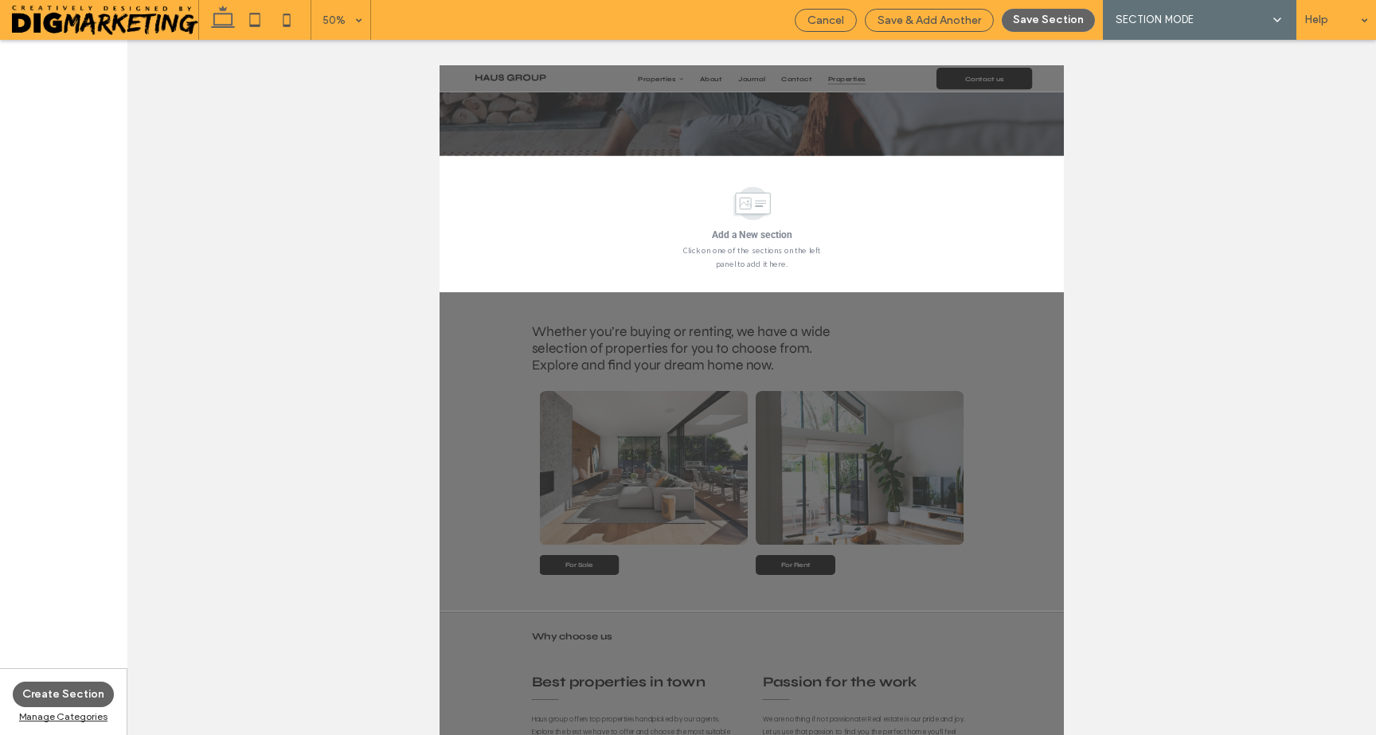
scroll to position [509, 0]
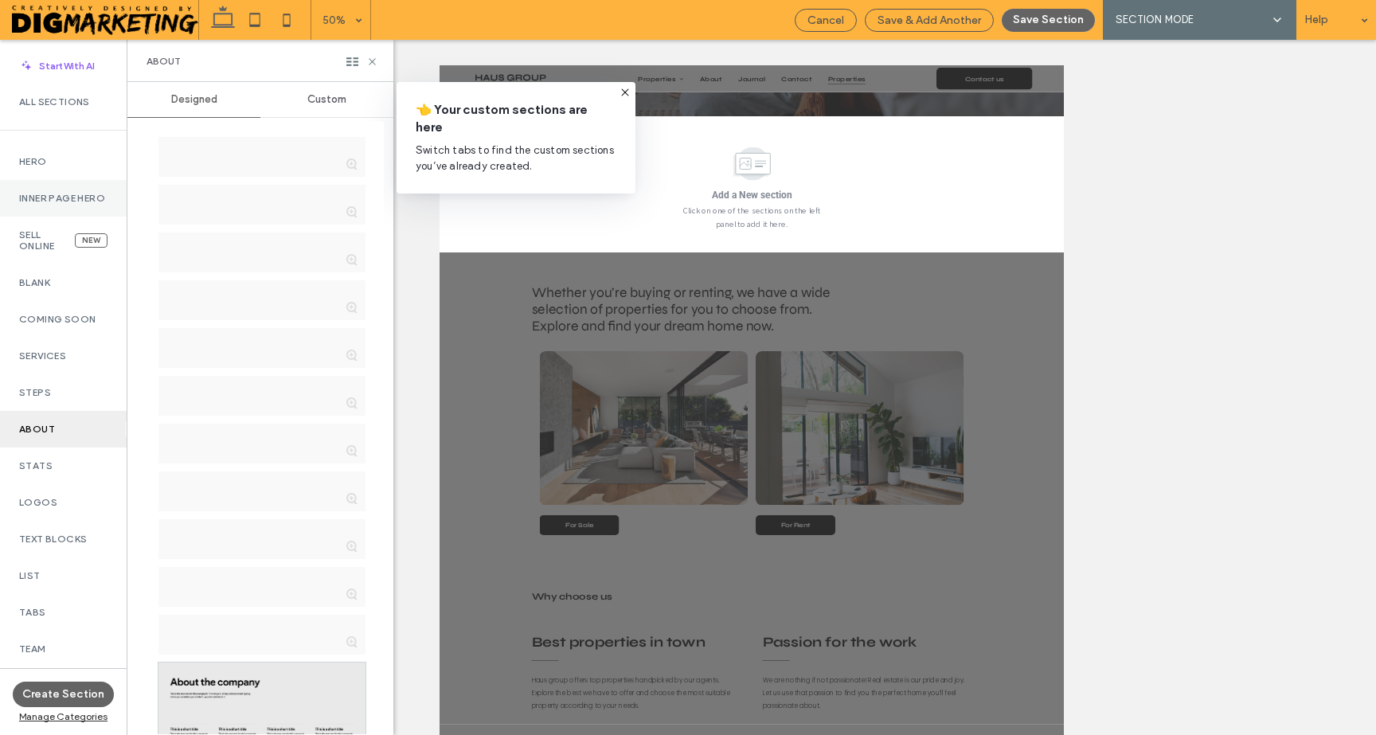
click at [34, 204] on label "Inner Page Hero" at bounding box center [63, 198] width 88 height 11
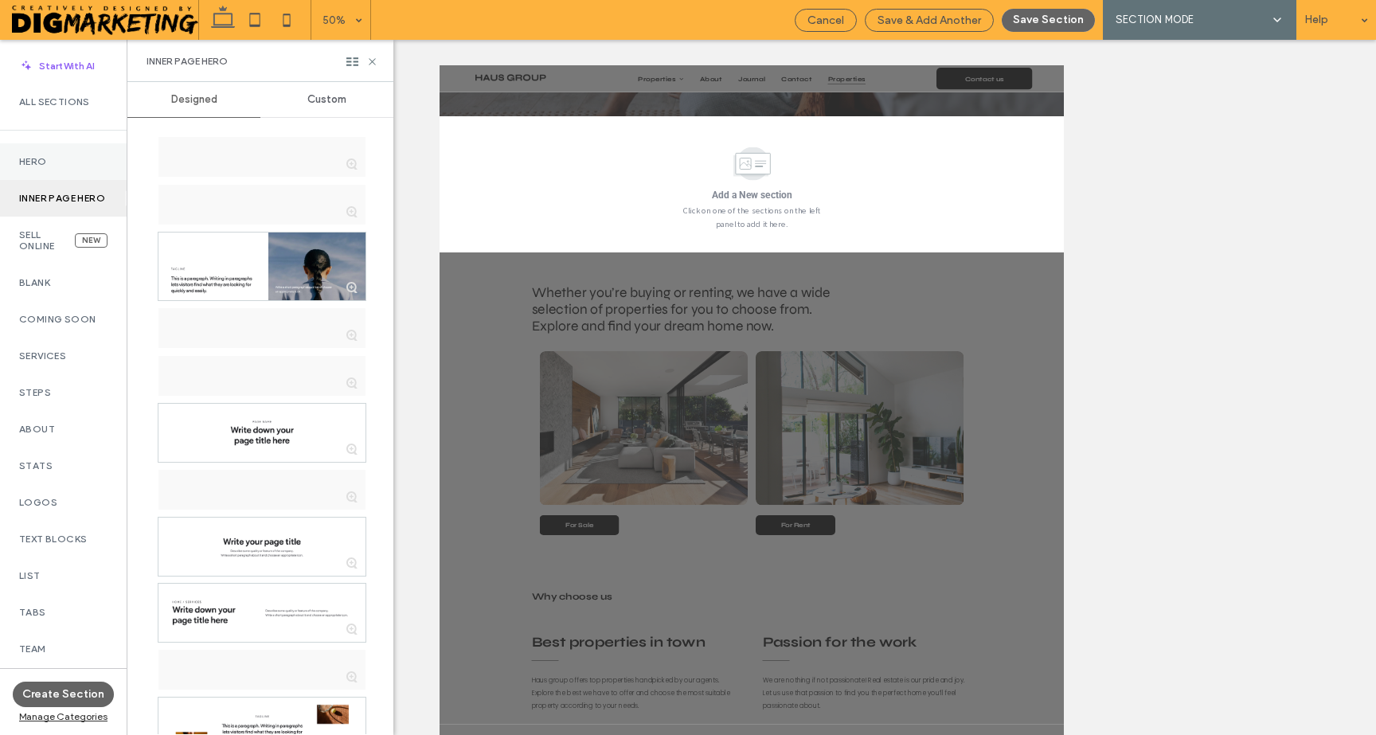
click at [45, 160] on label "Hero" at bounding box center [63, 161] width 88 height 11
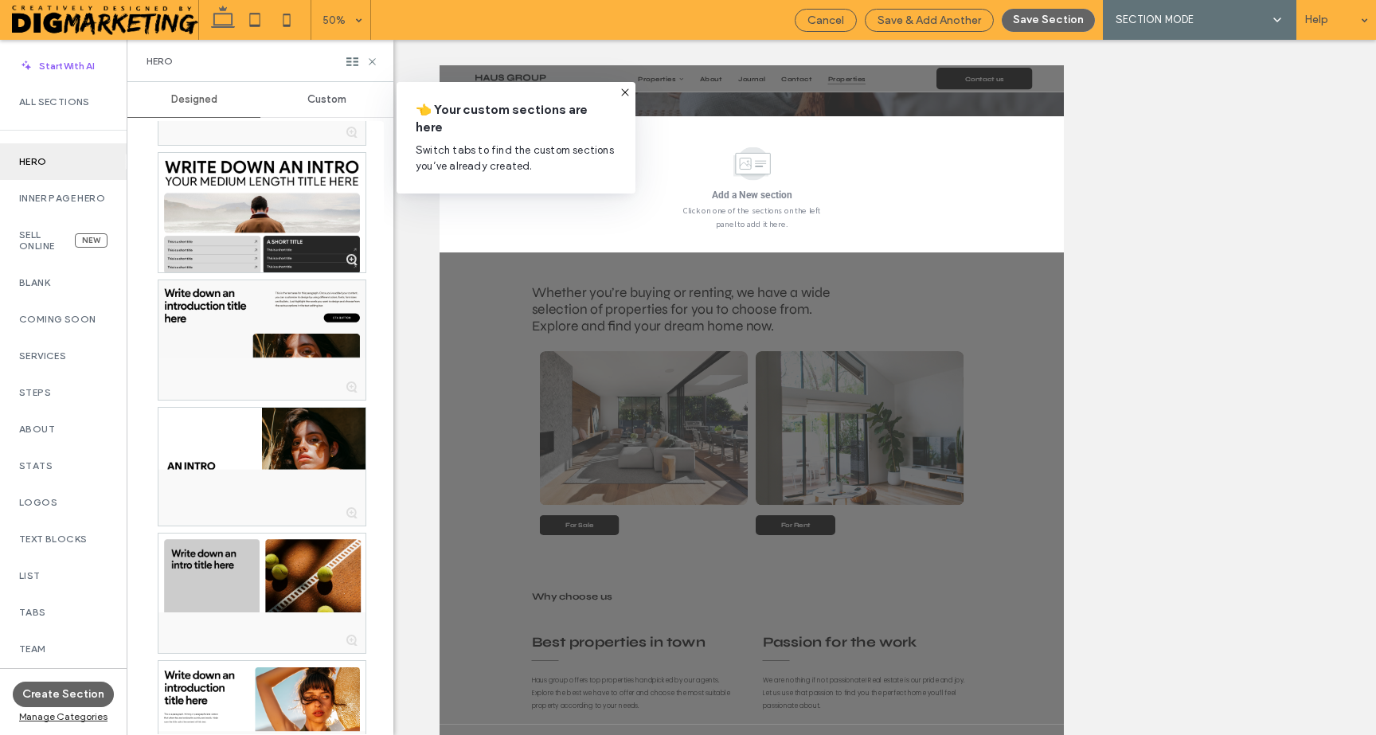
scroll to position [736, 0]
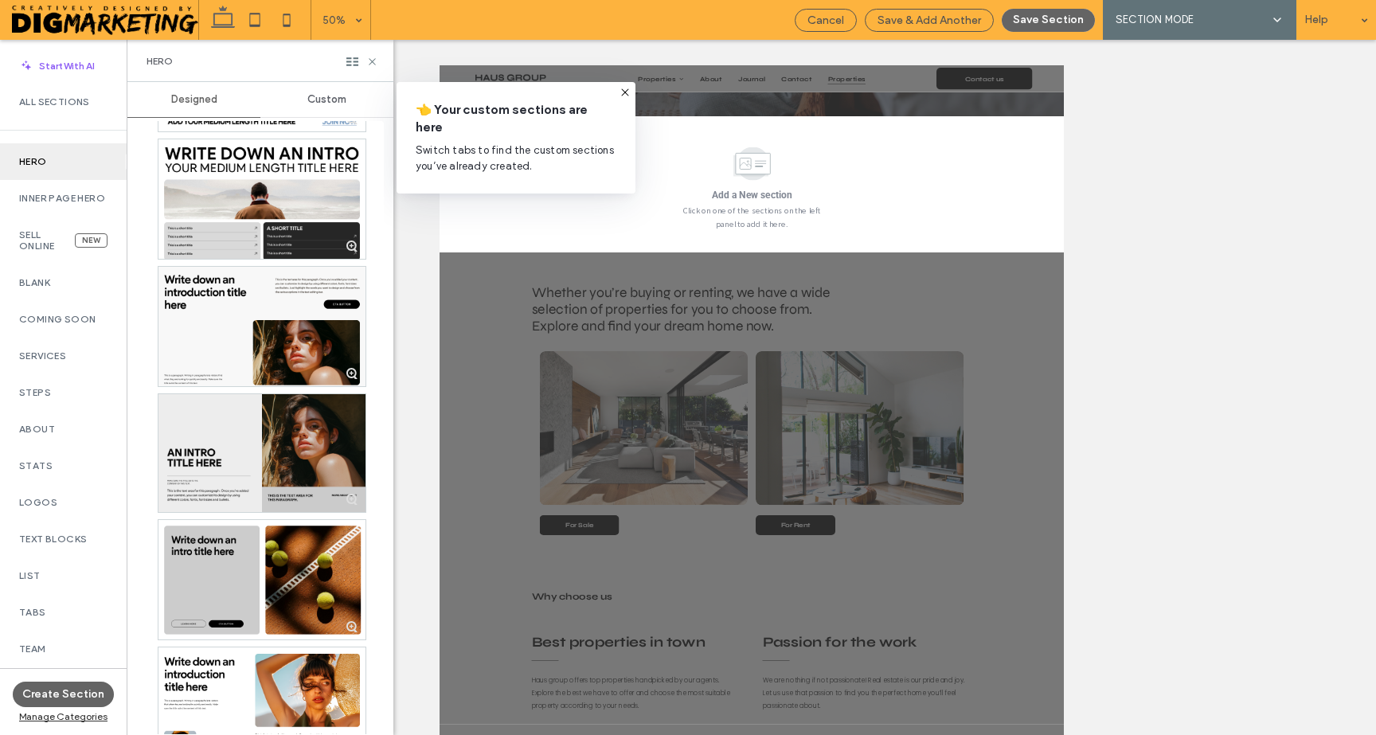
click at [240, 455] on div at bounding box center [261, 453] width 207 height 119
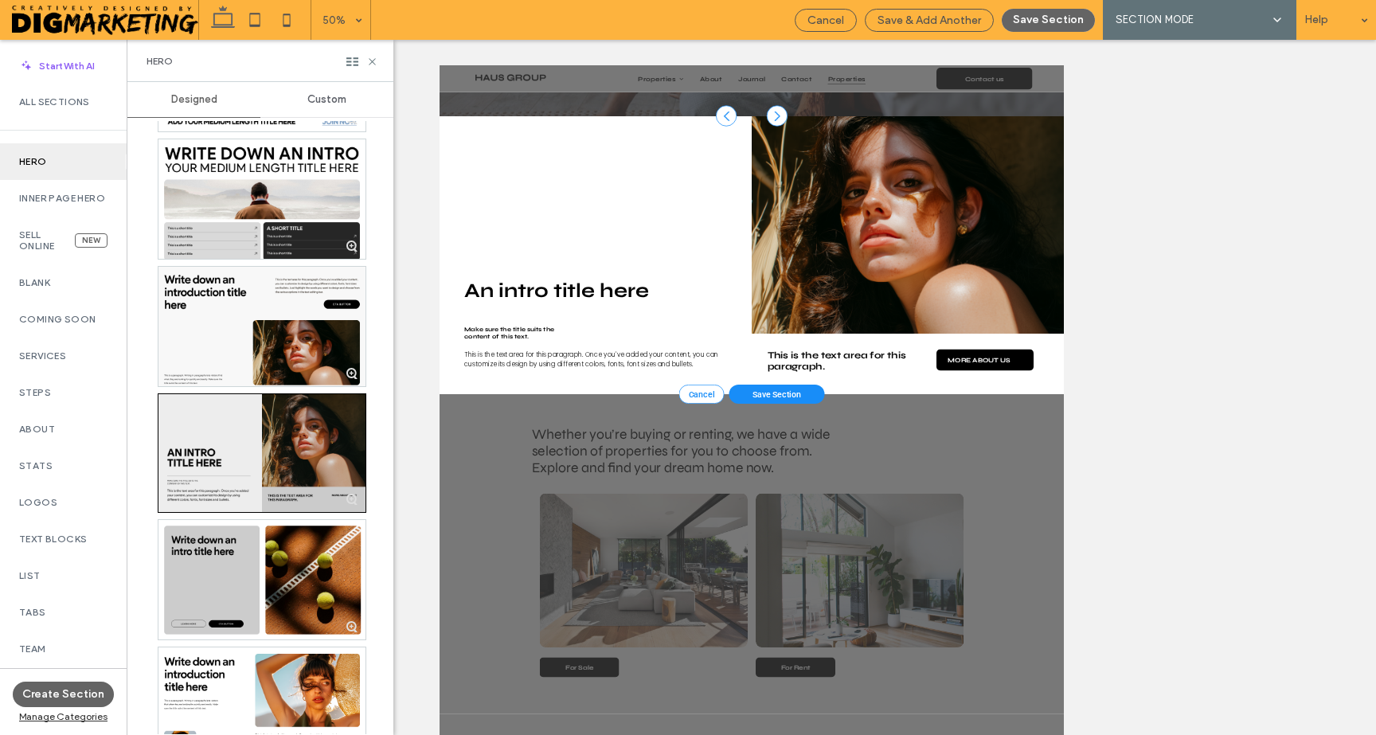
scroll to position [483, 0]
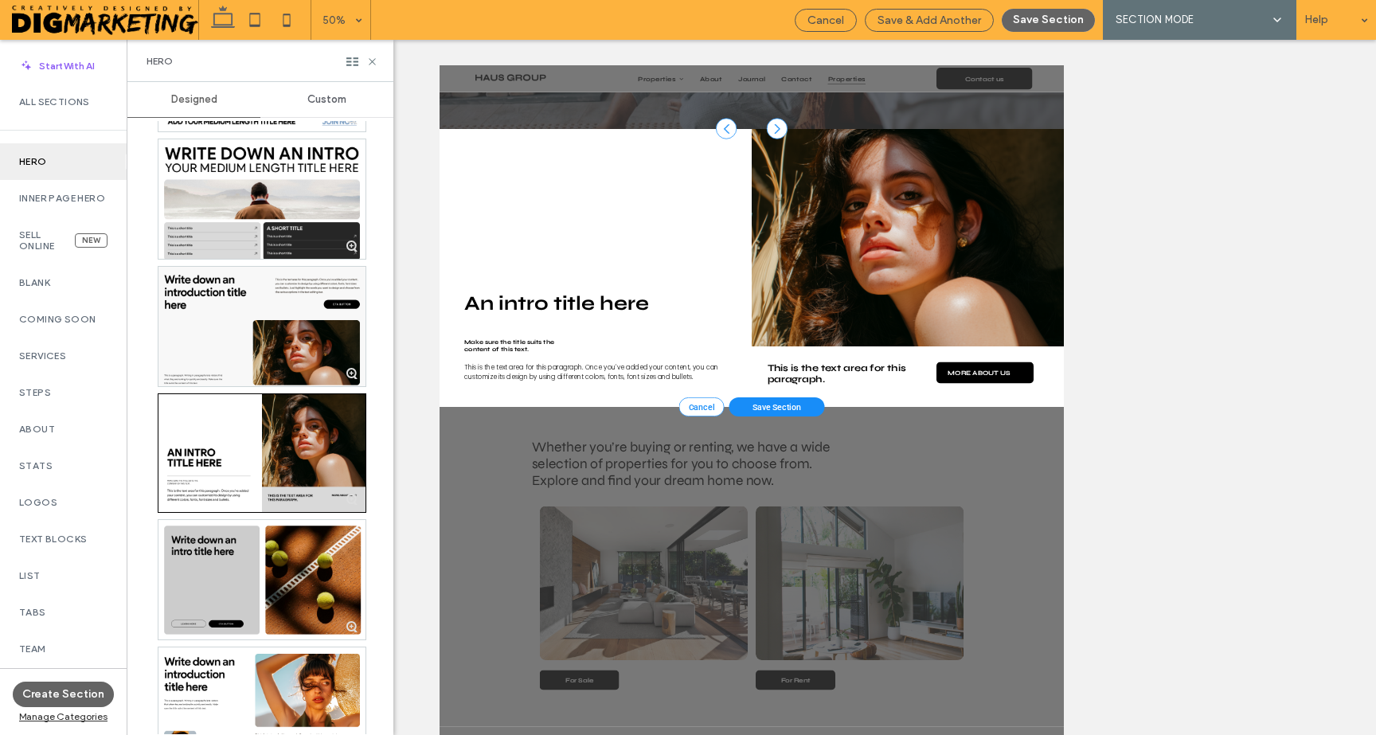
click at [1119, 734] on span "Save Section" at bounding box center [1114, 749] width 98 height 19
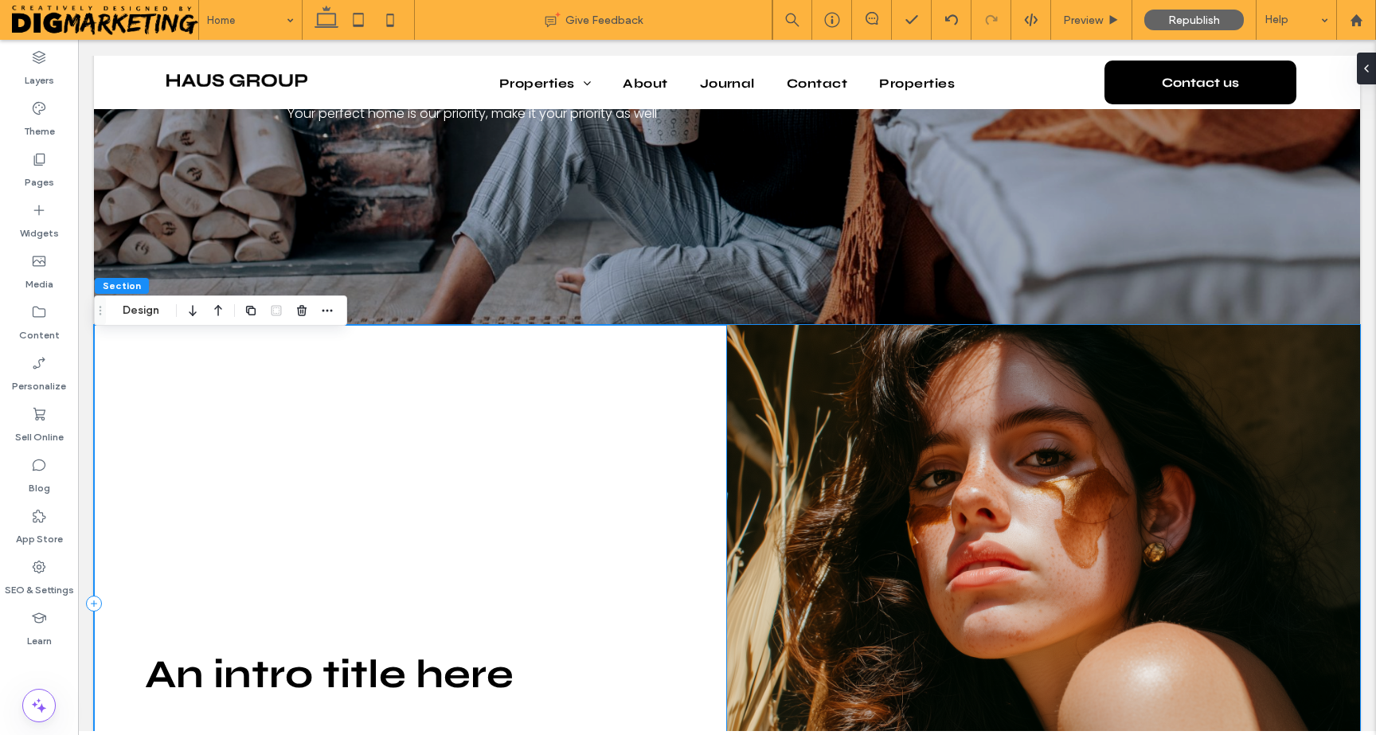
scroll to position [323, 0]
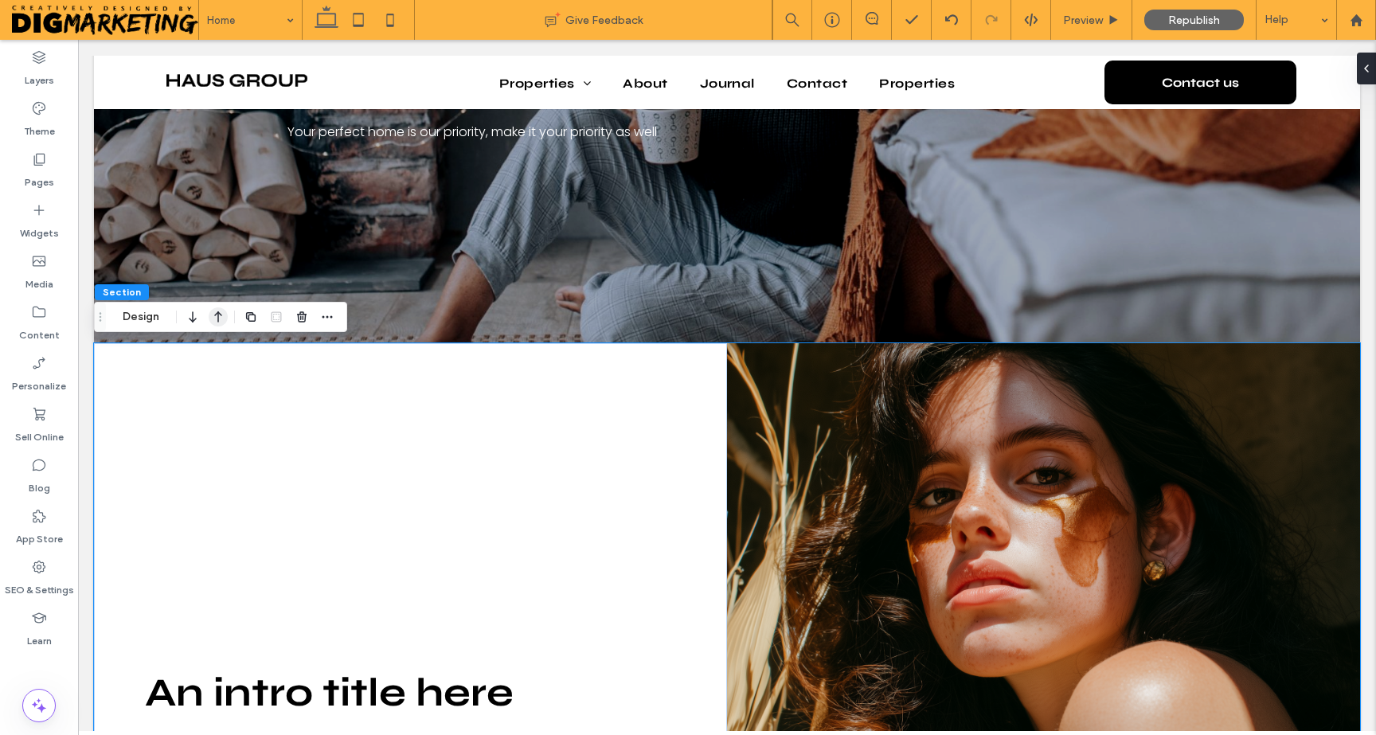
click at [217, 314] on use "button" at bounding box center [218, 316] width 8 height 11
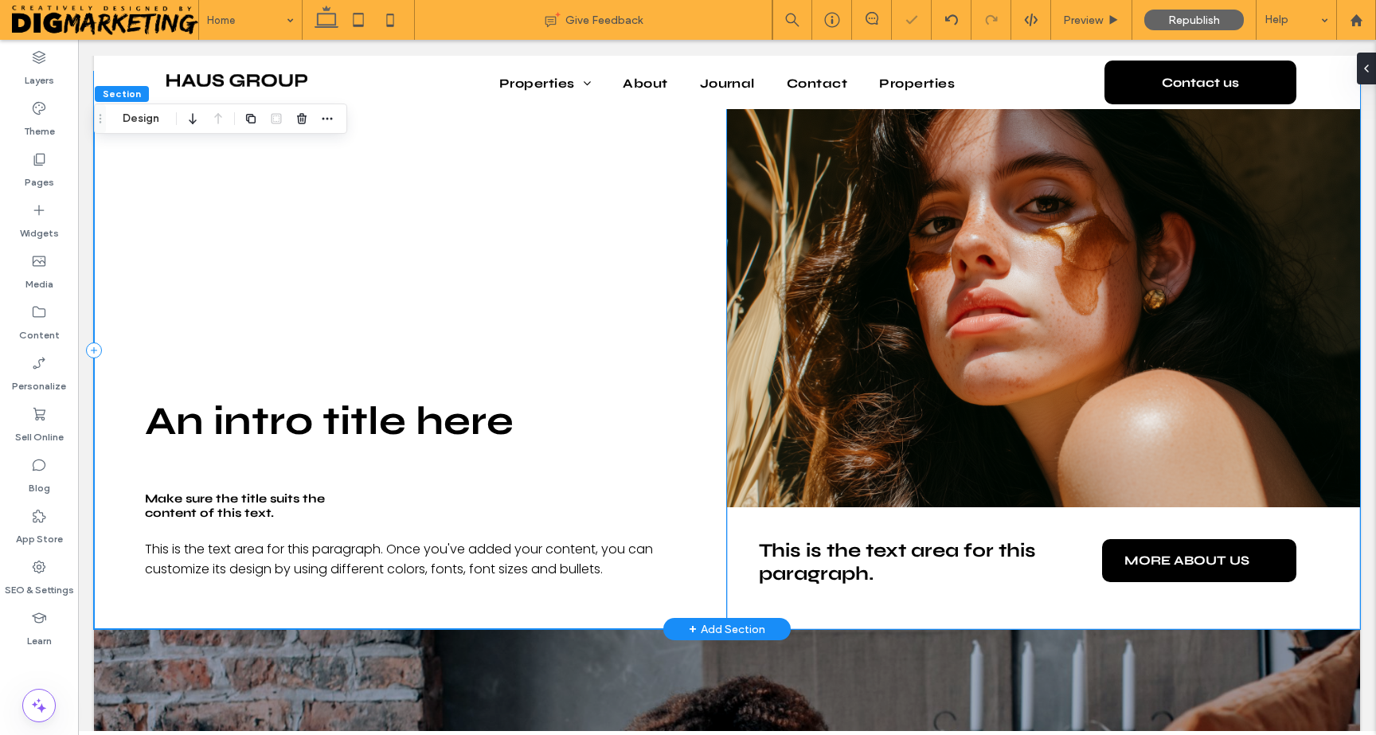
scroll to position [0, 0]
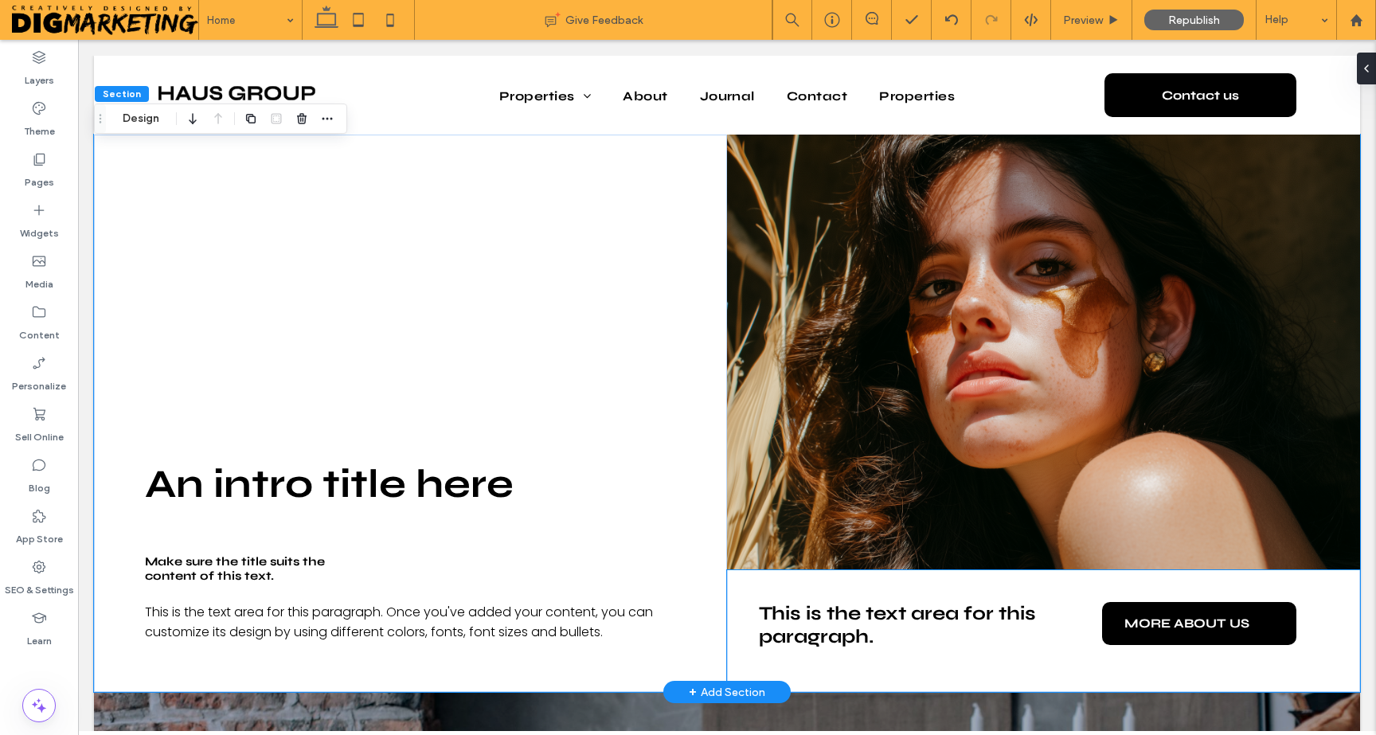
click at [905, 616] on span "This is the text area for this paragraph." at bounding box center [897, 625] width 277 height 46
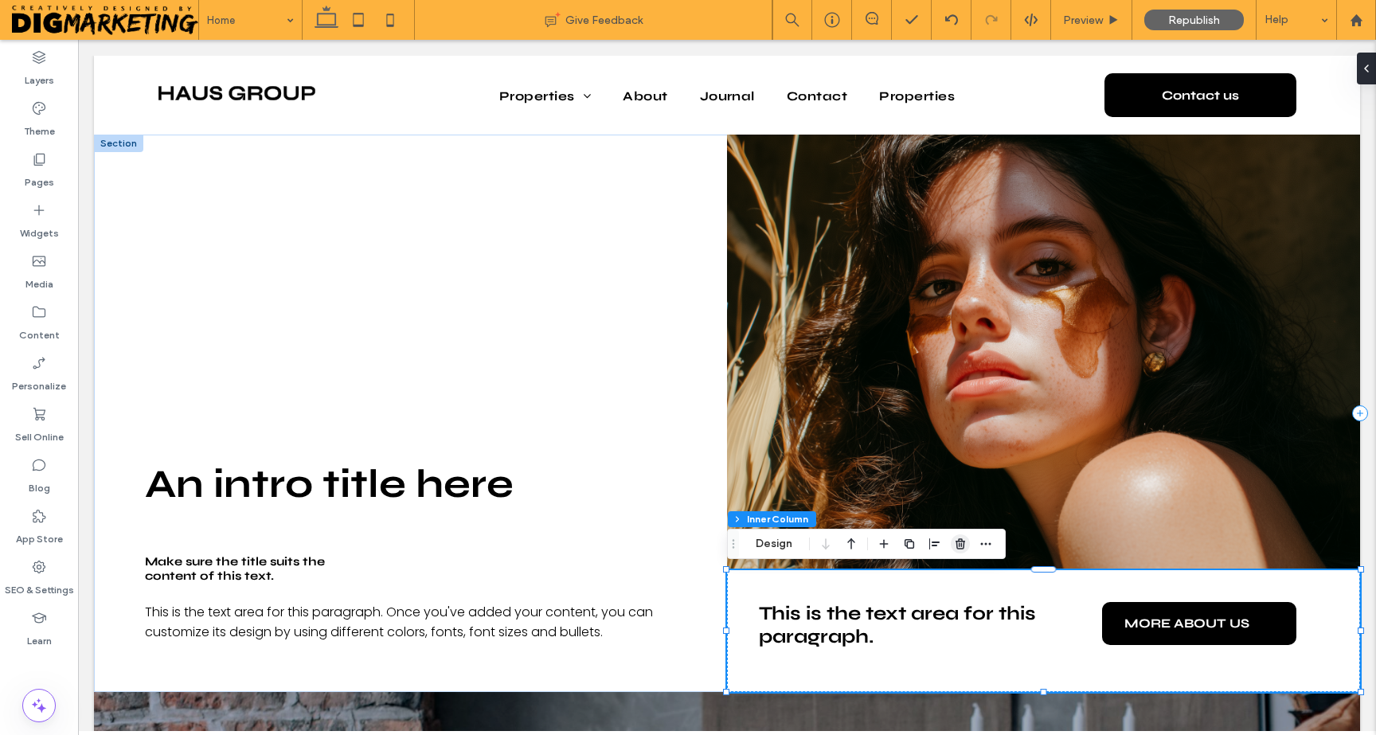
click at [966, 548] on icon "button" at bounding box center [960, 543] width 13 height 13
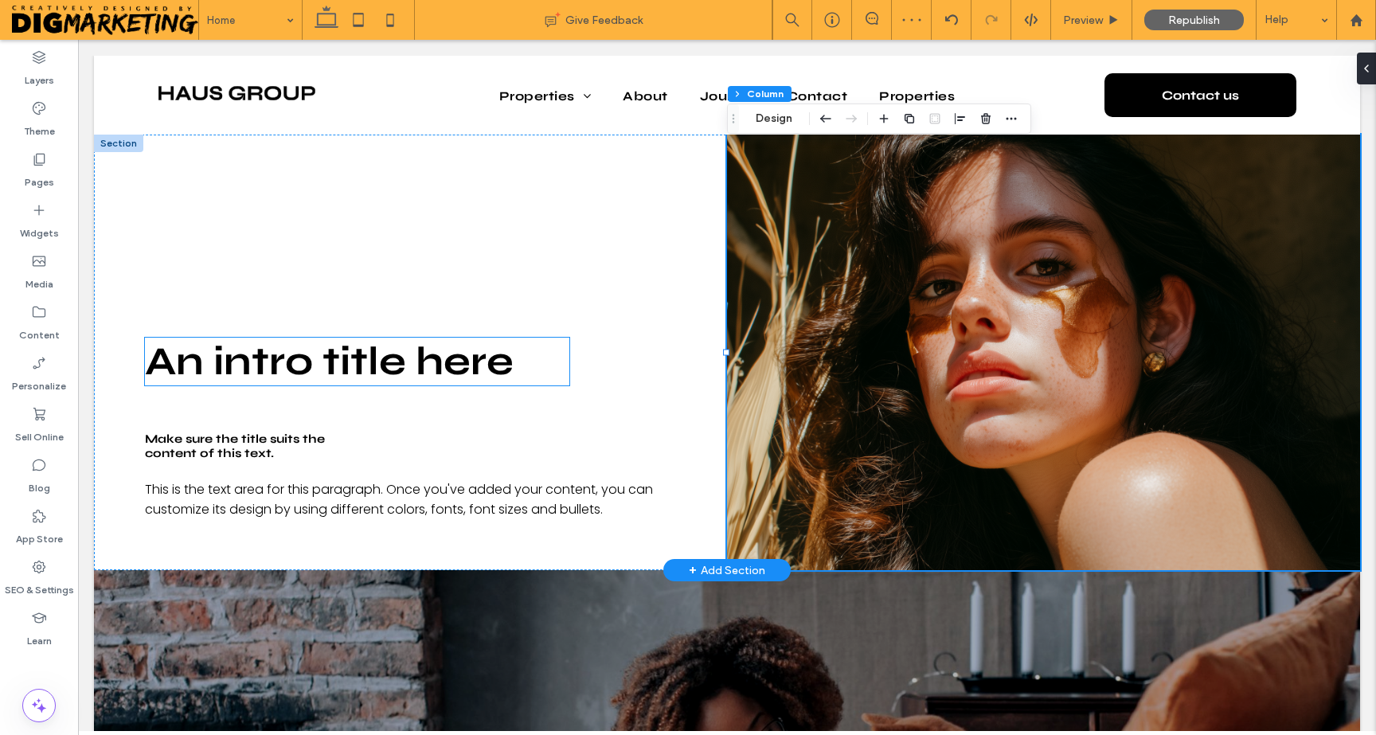
click at [365, 377] on span "An intro title here" at bounding box center [329, 362] width 369 height 48
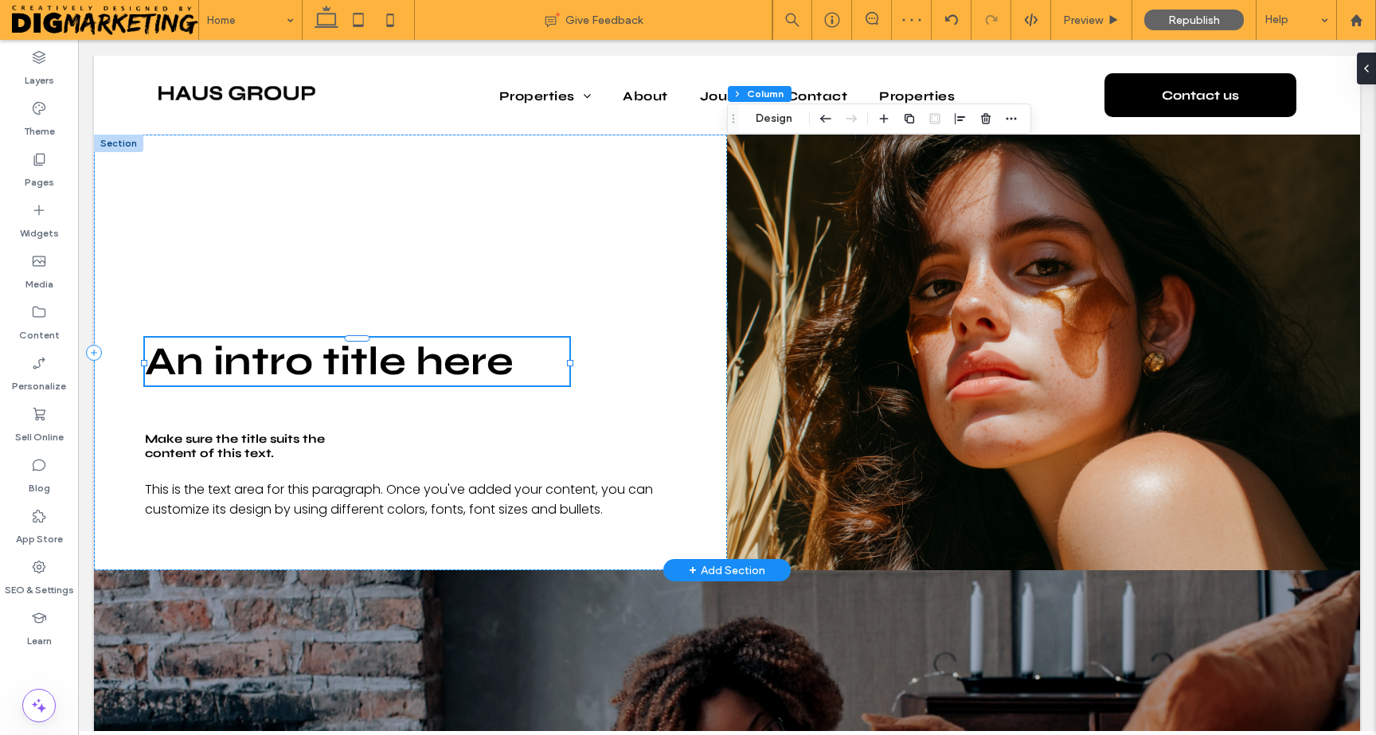
click at [365, 377] on div "An intro title here" at bounding box center [357, 362] width 424 height 48
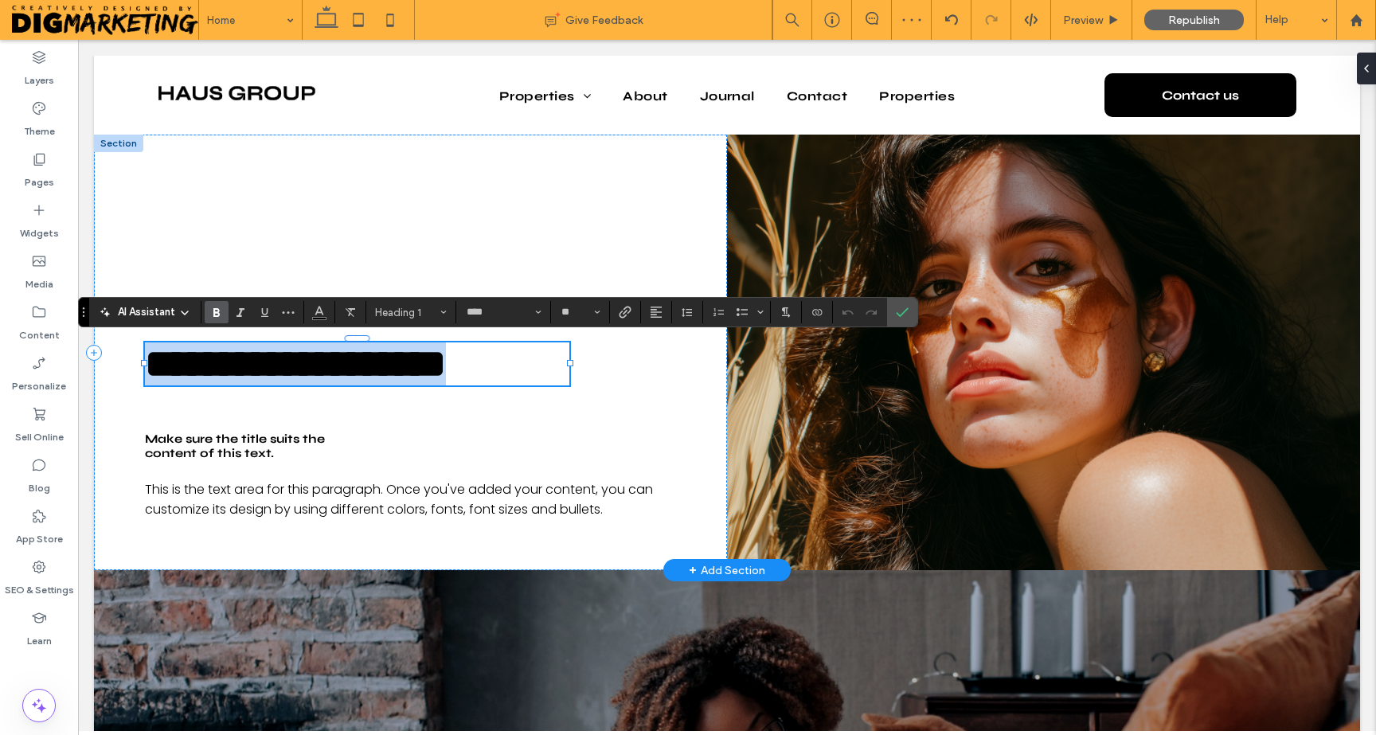
click at [365, 377] on span "**********" at bounding box center [295, 363] width 301 height 39
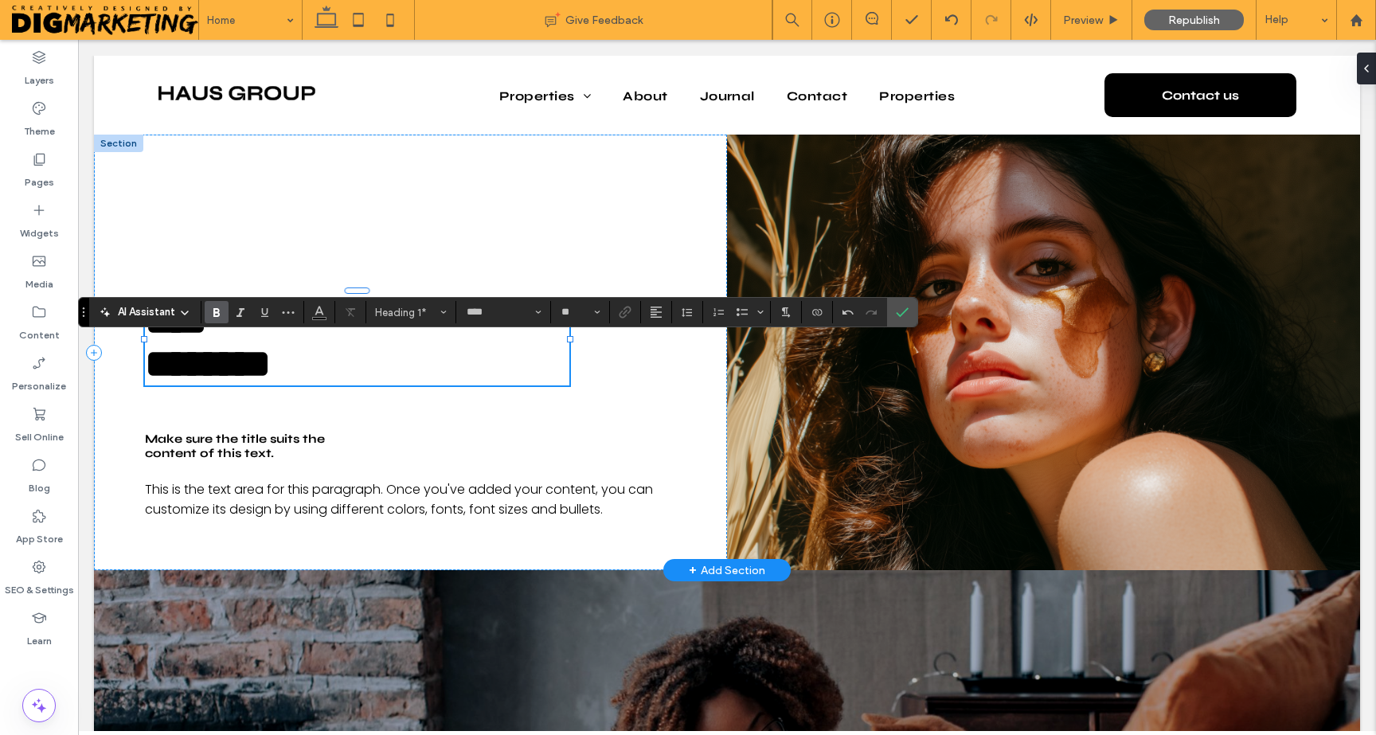
click at [423, 354] on h1 "********" at bounding box center [357, 363] width 424 height 43
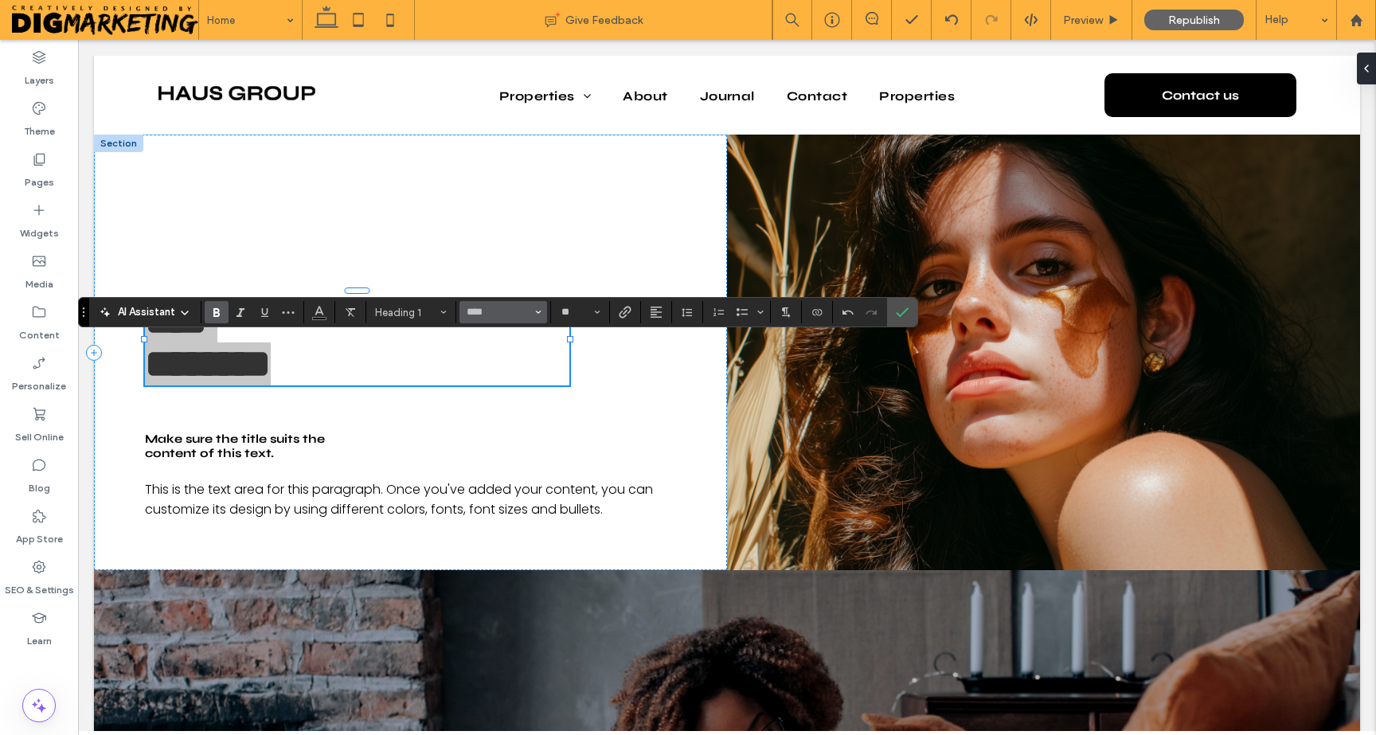
click at [474, 313] on input "****" at bounding box center [499, 312] width 68 height 13
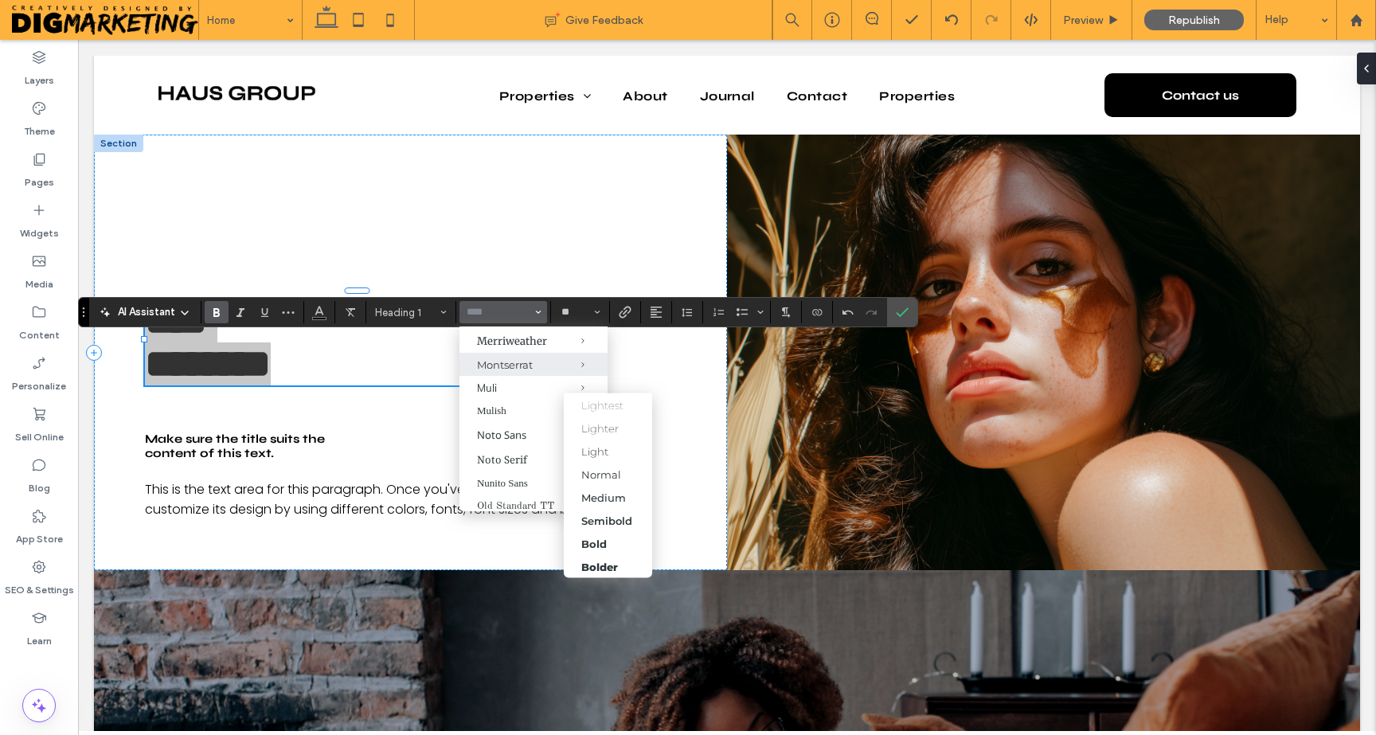
click at [541, 376] on span "Montserrat" at bounding box center [570, 364] width 74 height 23
type input "**********"
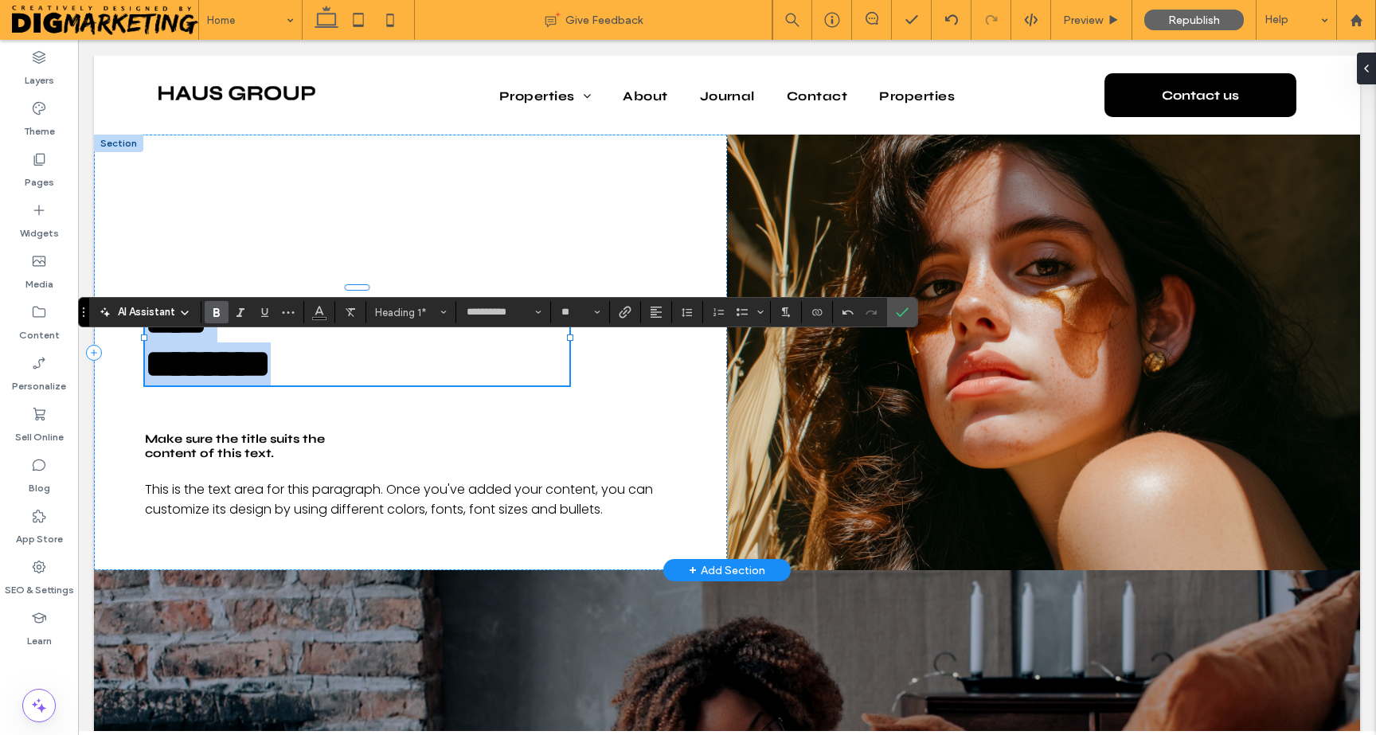
click at [352, 353] on h1 "********" at bounding box center [357, 363] width 424 height 43
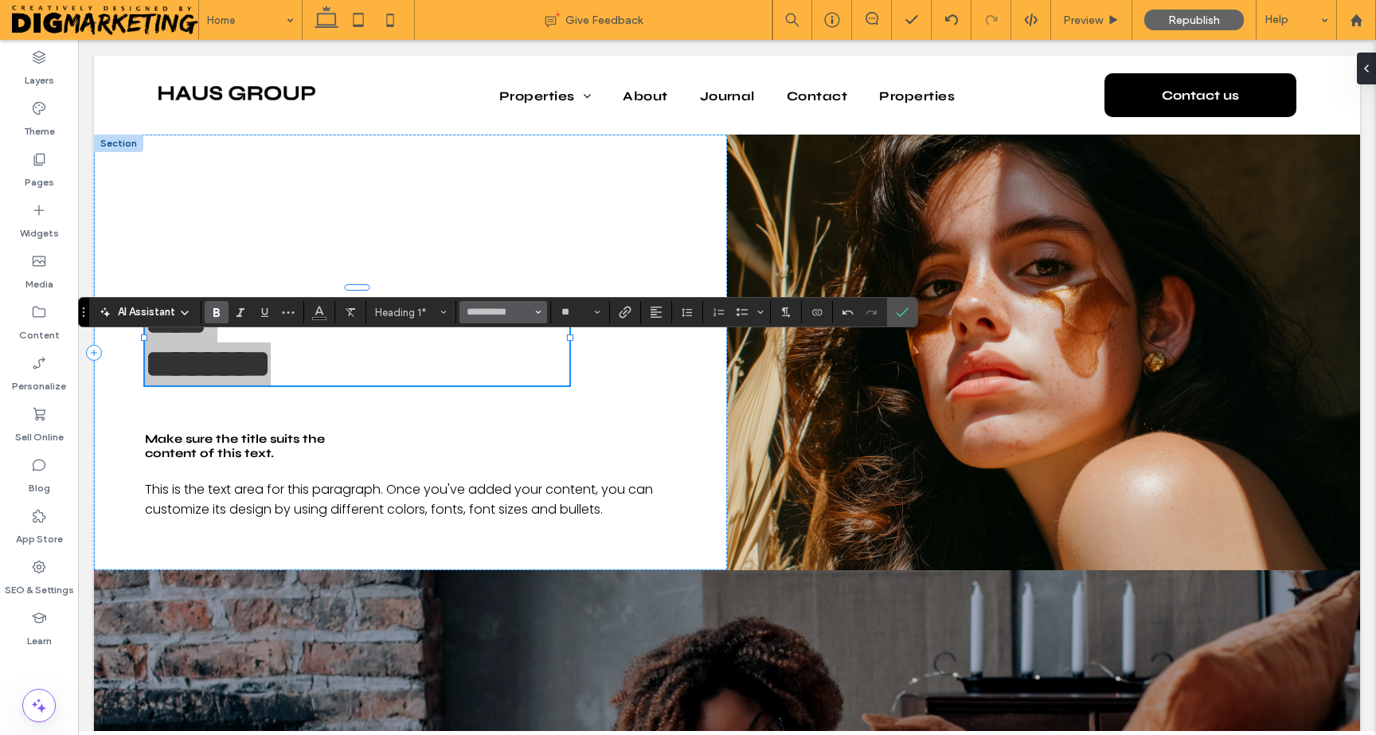
click at [533, 314] on button "**********" at bounding box center [503, 312] width 88 height 22
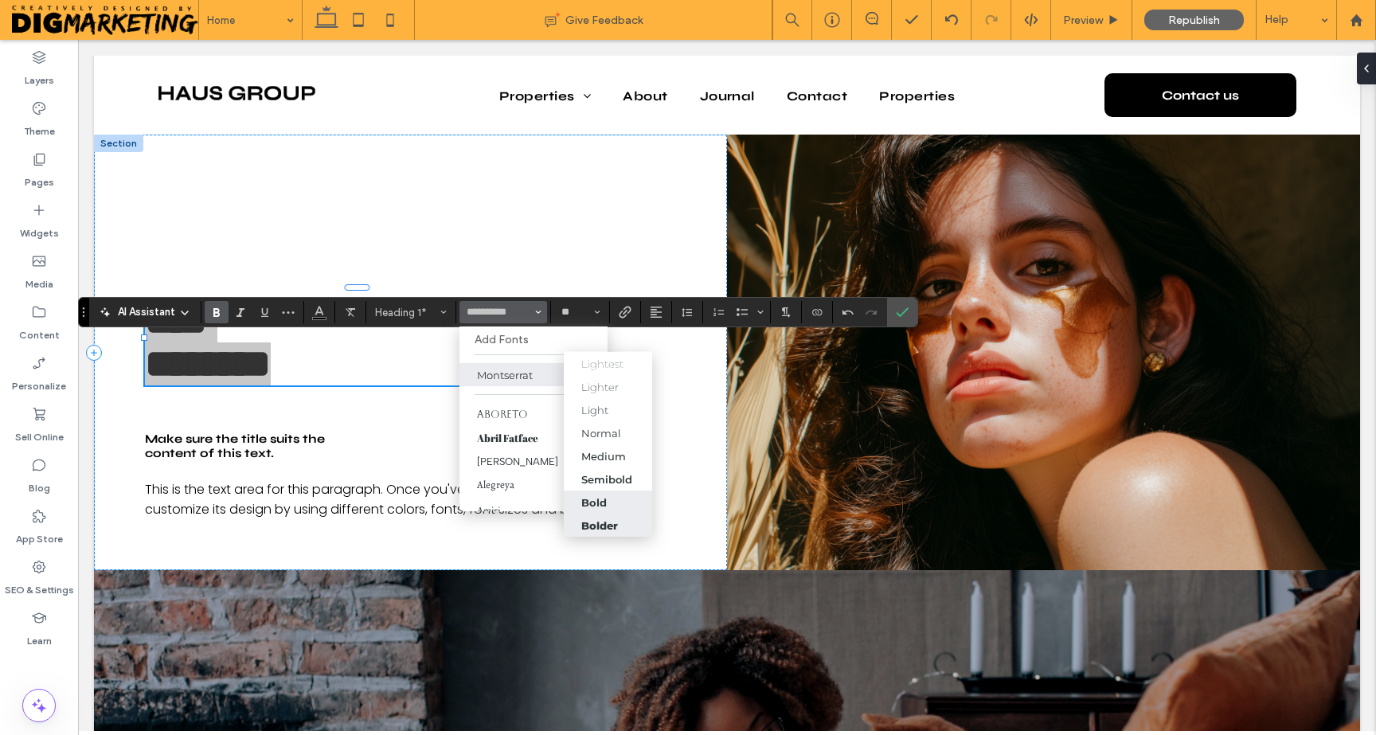
click at [608, 521] on div "Bolder" at bounding box center [599, 524] width 37 height 13
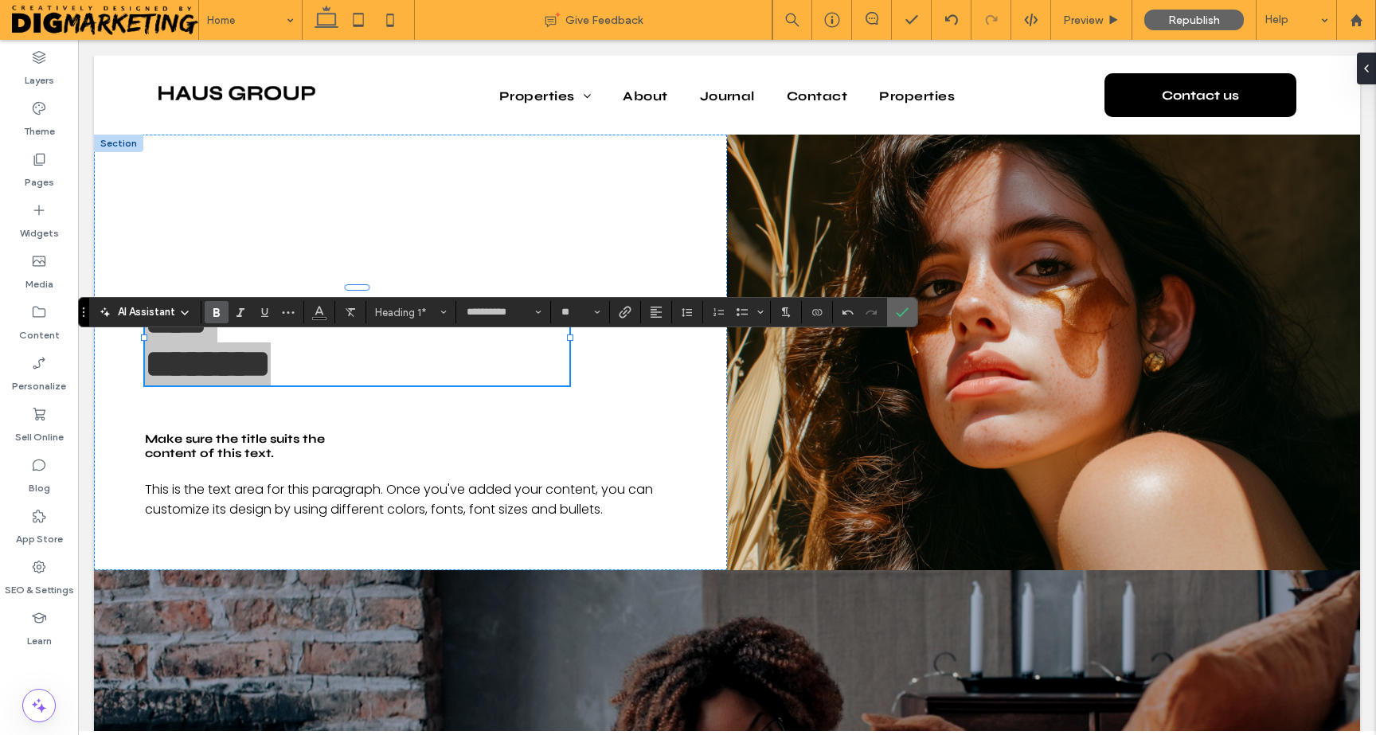
click at [892, 318] on label "Confirm" at bounding box center [902, 312] width 24 height 29
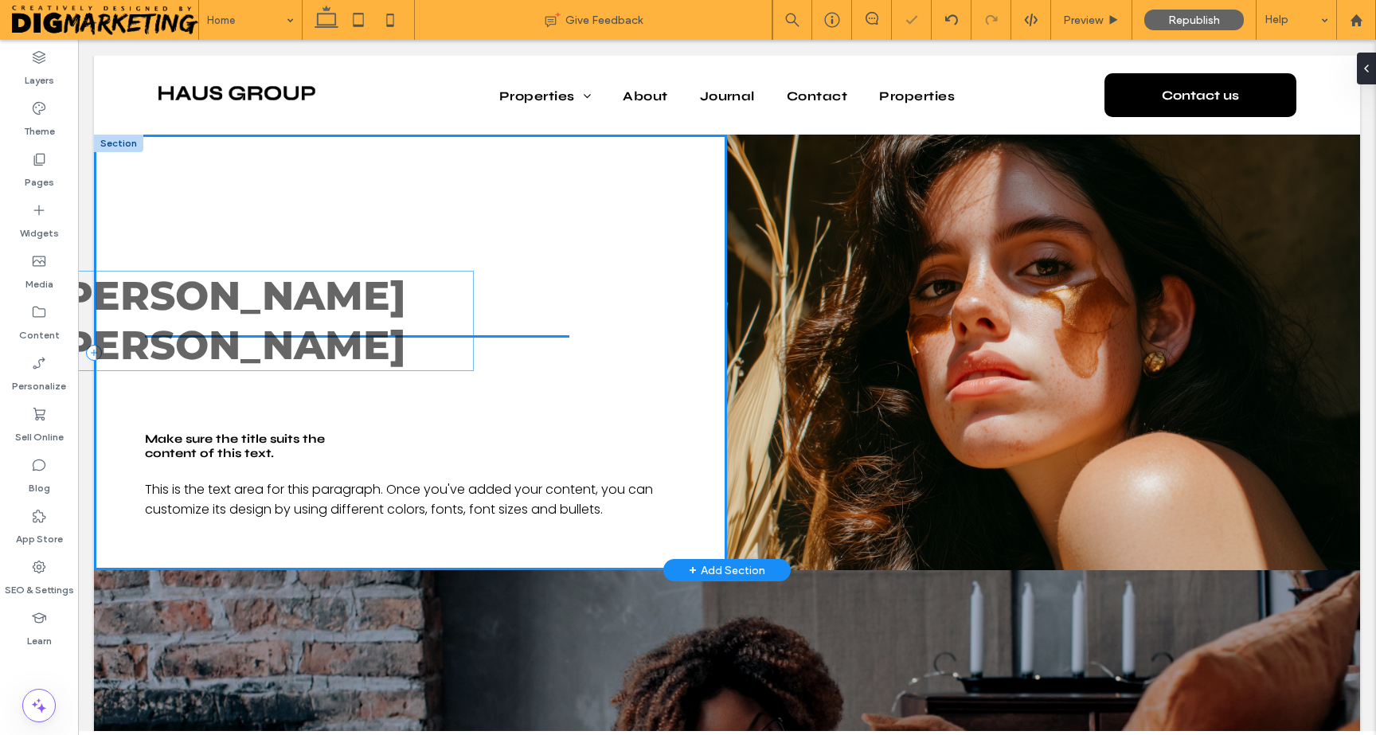
drag, startPoint x: 380, startPoint y: 357, endPoint x: 239, endPoint y: 334, distance: 142.8
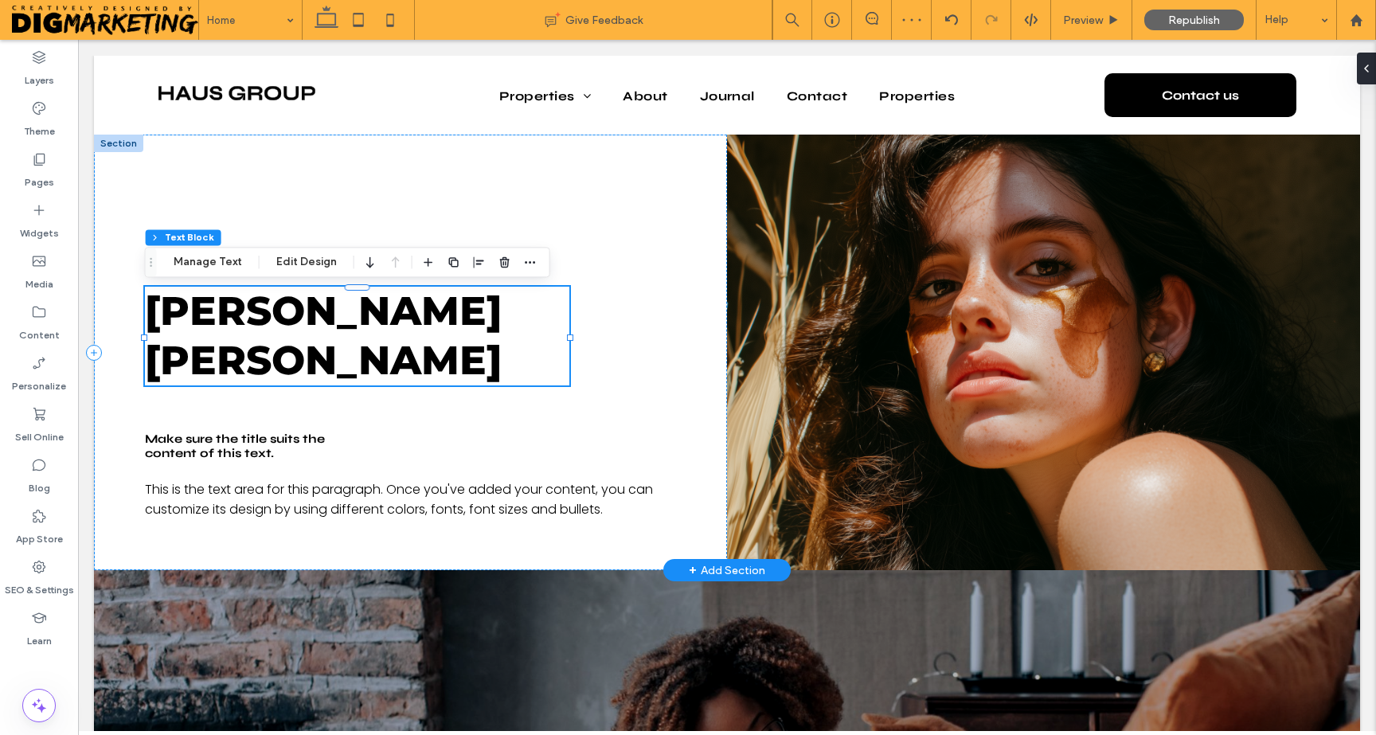
click at [298, 365] on span "[PERSON_NAME]" at bounding box center [323, 360] width 357 height 49
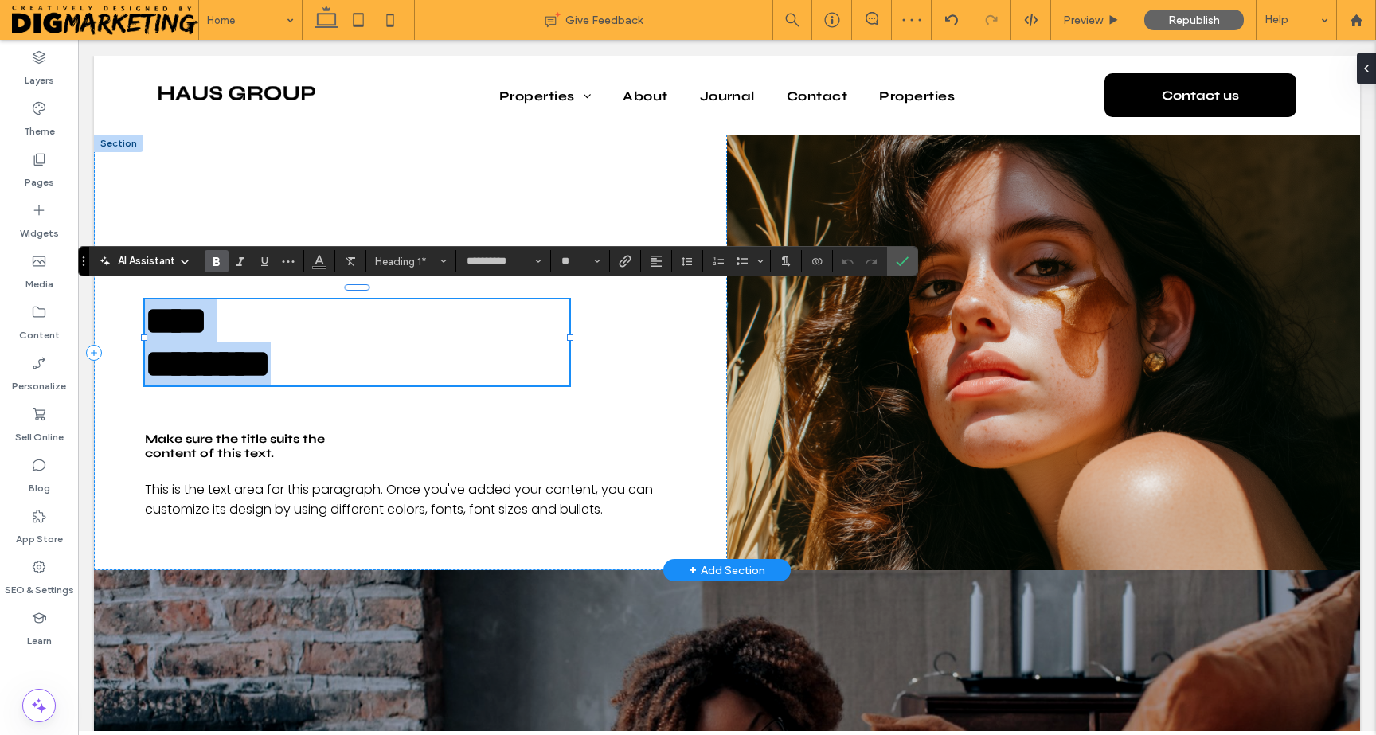
click at [271, 365] on strong "********" at bounding box center [208, 363] width 126 height 39
click at [597, 262] on use "Size" at bounding box center [598, 261] width 6 height 3
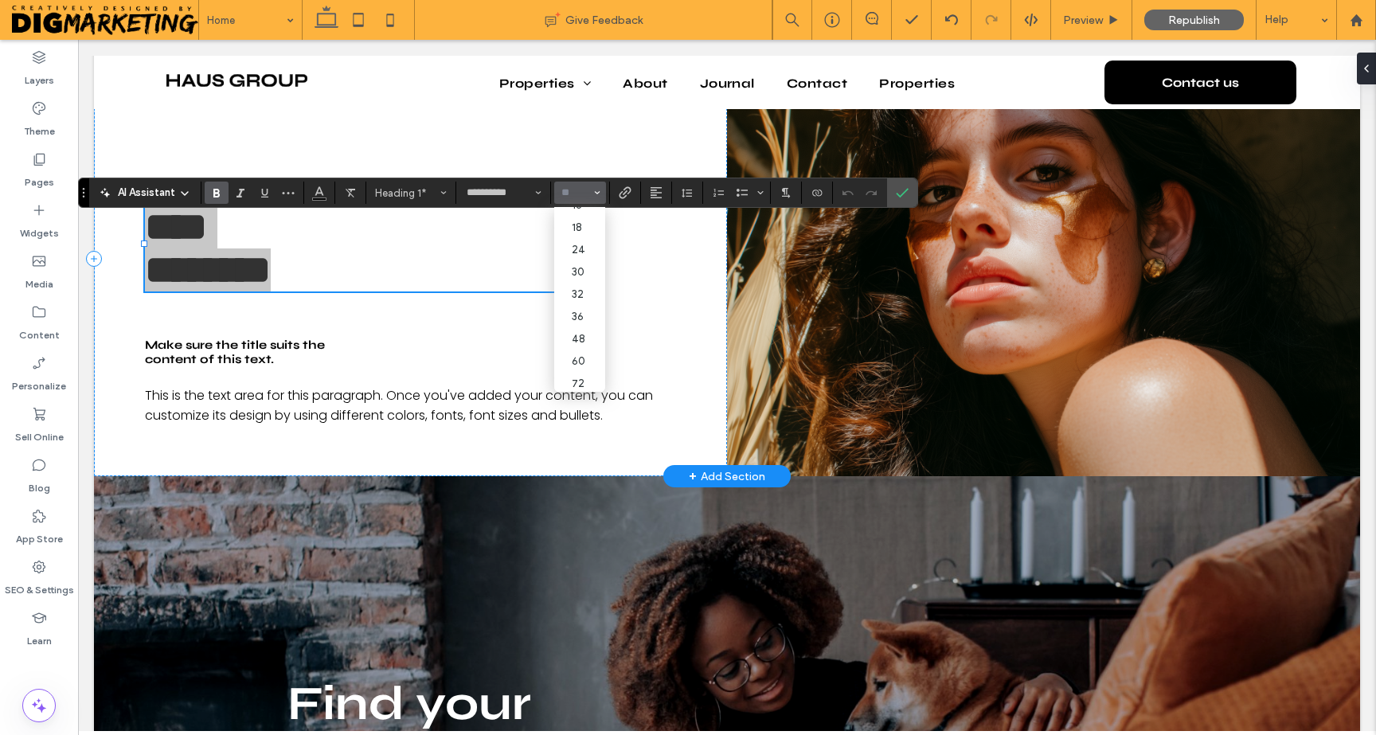
scroll to position [185, 0]
click at [585, 339] on label "60" at bounding box center [579, 336] width 51 height 22
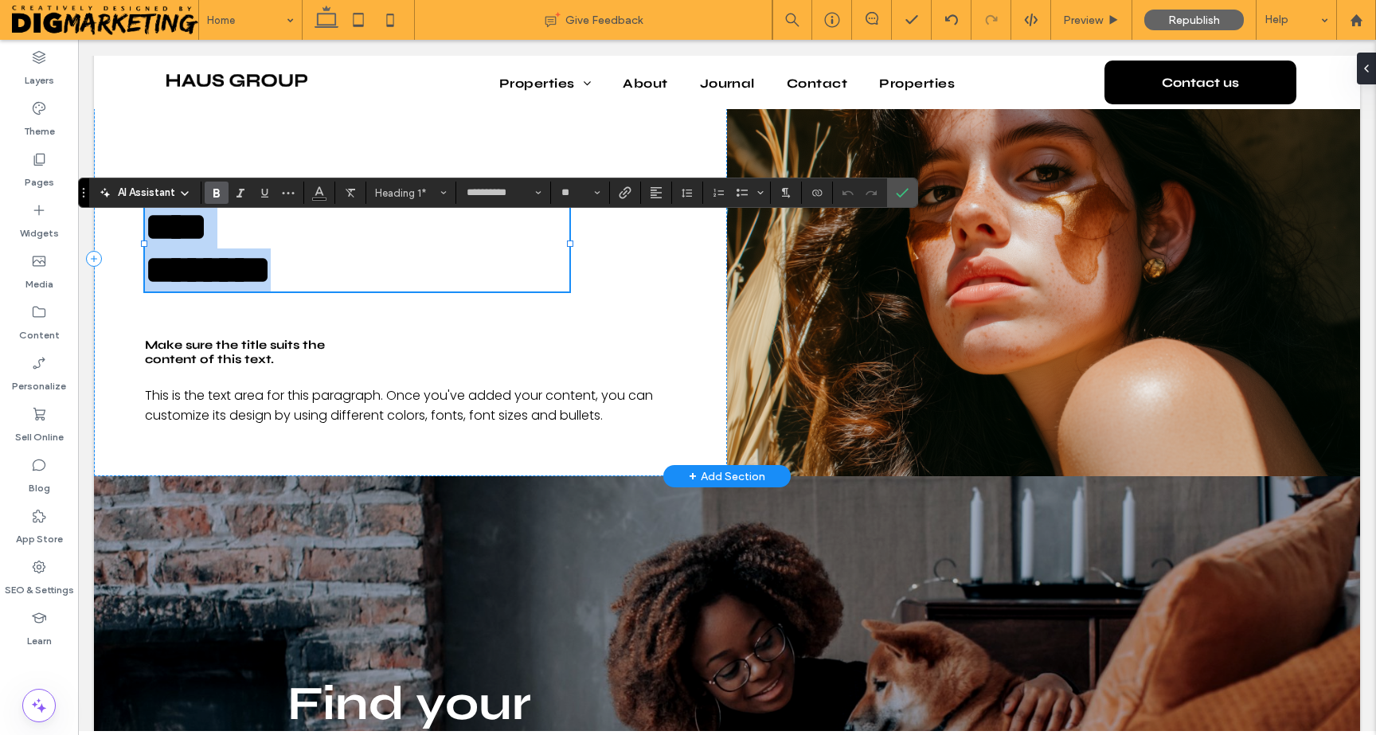
type input "**"
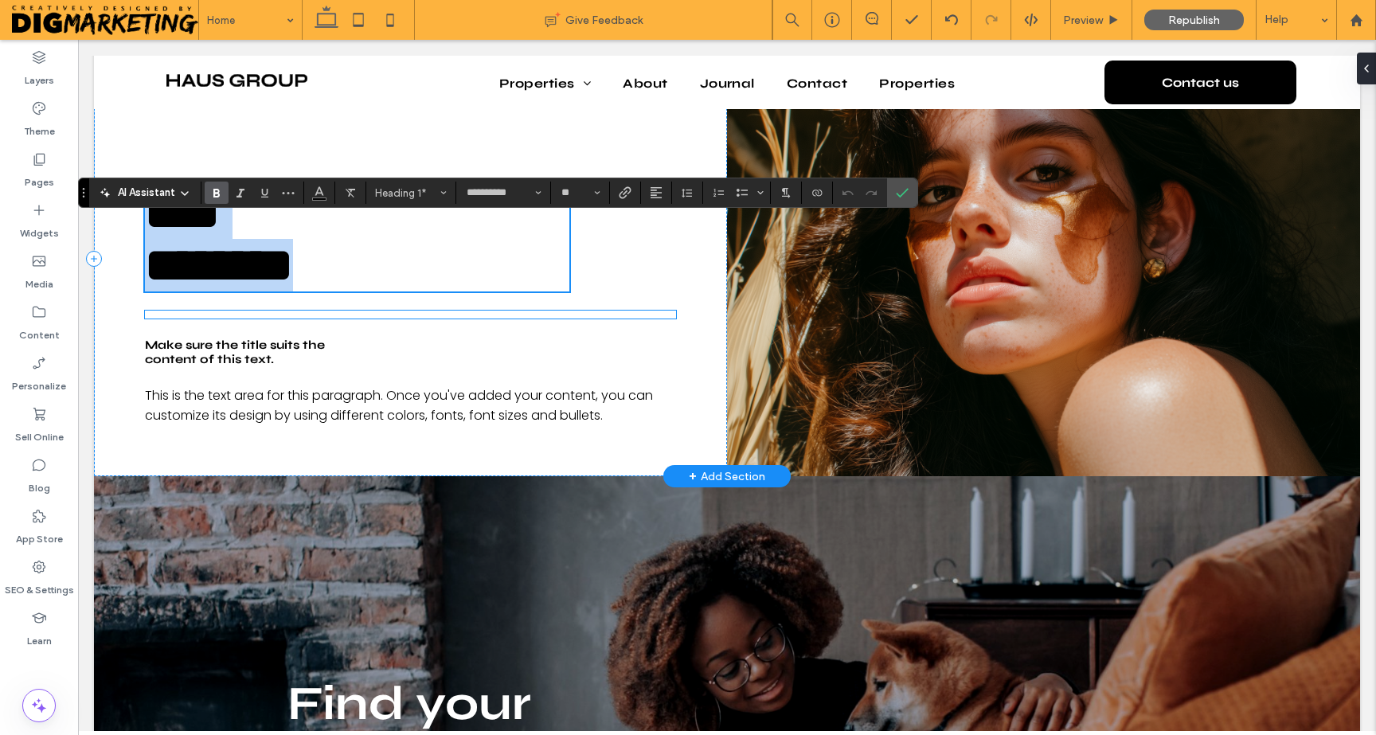
scroll to position [49, 0]
